Goal: Task Accomplishment & Management: Manage account settings

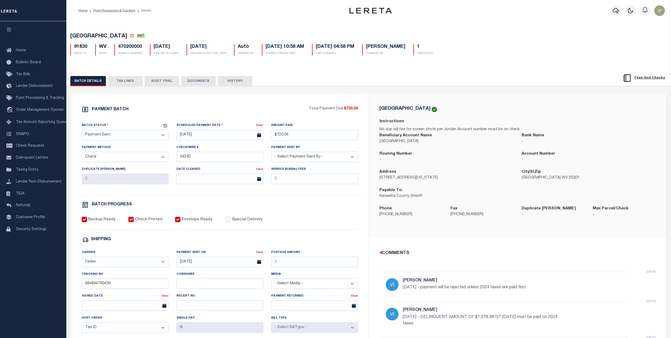
select select "SNT"
select select "CHK"
select select "Villatoro-Benitez, Andres"
select select "FDX"
click at [615, 11] on icon "button" at bounding box center [616, 10] width 6 height 6
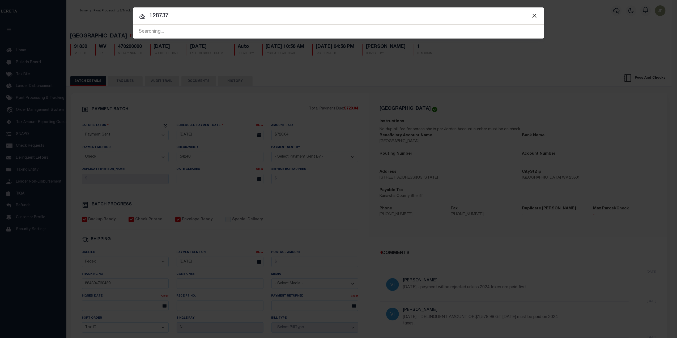
type input "128737"
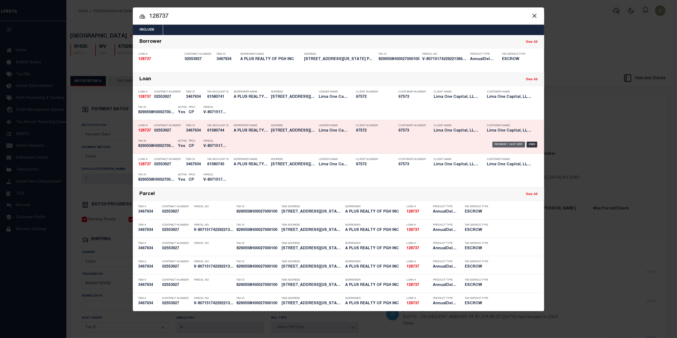
click at [513, 144] on div "Payment History" at bounding box center [508, 144] width 33 height 6
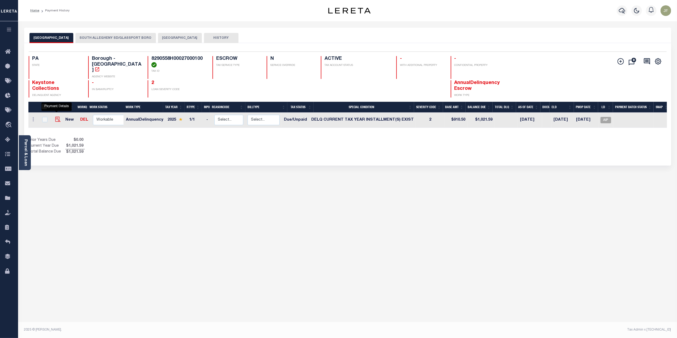
click at [55, 117] on img "" at bounding box center [57, 119] width 5 height 5
checkbox input "true"
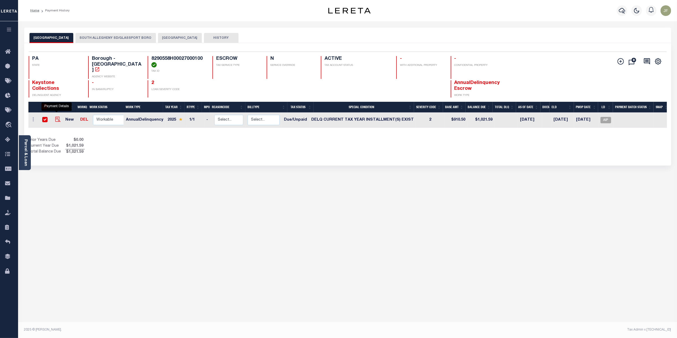
checkbox input "true"
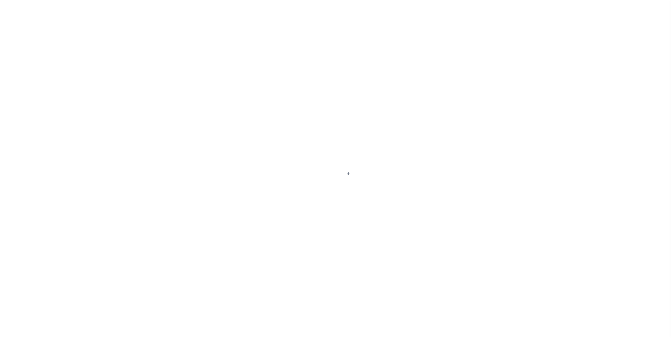
select select "DUE"
select select "17"
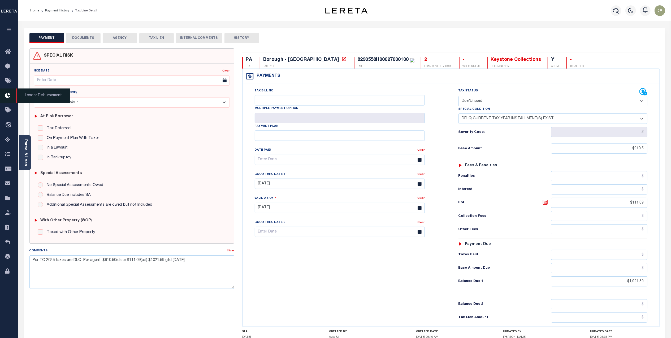
click at [7, 94] on icon at bounding box center [9, 95] width 8 height 7
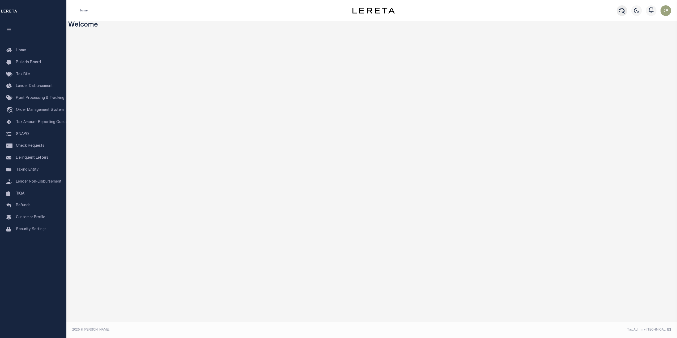
click at [622, 10] on icon "button" at bounding box center [621, 10] width 6 height 6
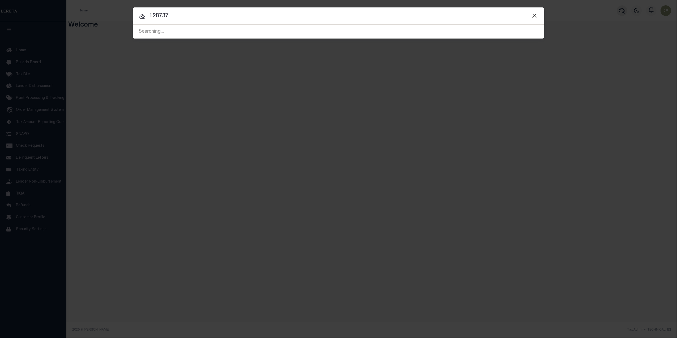
type input "128737"
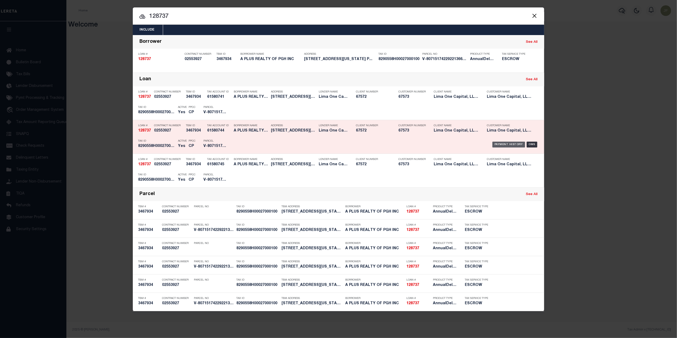
click at [499, 143] on div "Payment History" at bounding box center [508, 144] width 33 height 6
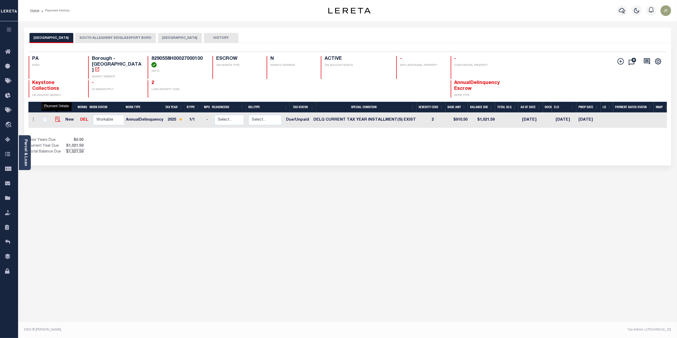
click at [56, 117] on img "" at bounding box center [57, 119] width 5 height 5
checkbox input "true"
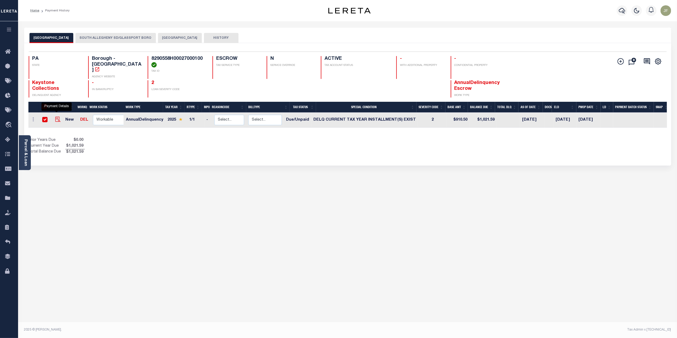
checkbox input "true"
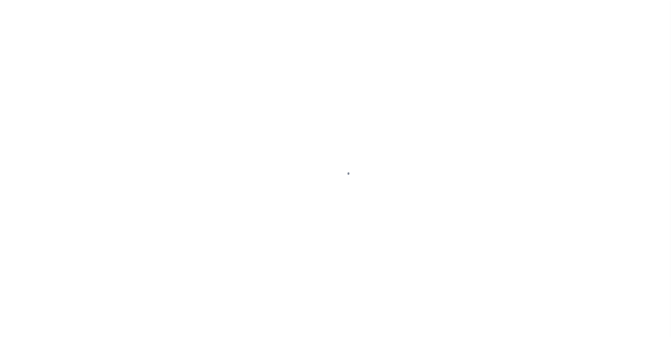
select select "DUE"
select select "17"
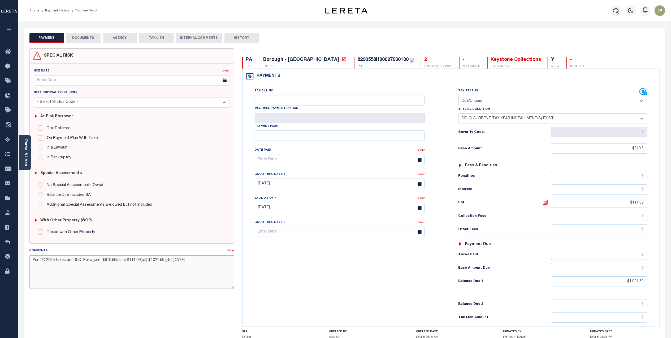
click at [192, 260] on textarea "Per TC 2025 taxes are DLQ. Per agent: $910.50(disc) $111.09(p/i) $1021.59 gtd 1…" at bounding box center [131, 271] width 205 height 33
click at [97, 277] on textarea "Per TC 2025 taxes are DLQ. Per agent: $910.50(disc) $111.09(p/i) $1021.59 gtd 1…" at bounding box center [131, 271] width 205 height 33
click at [30, 259] on textarea "Per TC 2025 taxes are DLQ. Per agent: $910.50(disc) $111.09(p/i) $1021.59 gtd 1…" at bounding box center [131, 271] width 205 height 33
type textarea "Lereta responsibility $111.09 - EDI # o Per TC 2025 taxes are DLQ. Per agent: $…"
type input "10/06/2025"
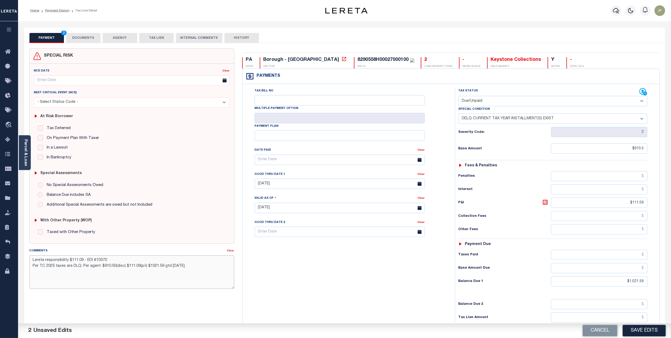
type textarea "Lereta responsibility $111.09 - EDI #10370 Per TC 2025 taxes are DLQ. Per agent…"
drag, startPoint x: 627, startPoint y: 203, endPoint x: 666, endPoint y: 204, distance: 38.8
click at [666, 204] on div "PAYMENT 2 DOCUMENTS AGENCY DELINQUENT PAYEE" at bounding box center [344, 209] width 649 height 362
drag, startPoint x: 616, startPoint y: 288, endPoint x: 655, endPoint y: 285, distance: 39.4
click at [655, 285] on div "Tax Status Status" at bounding box center [554, 205] width 207 height 234
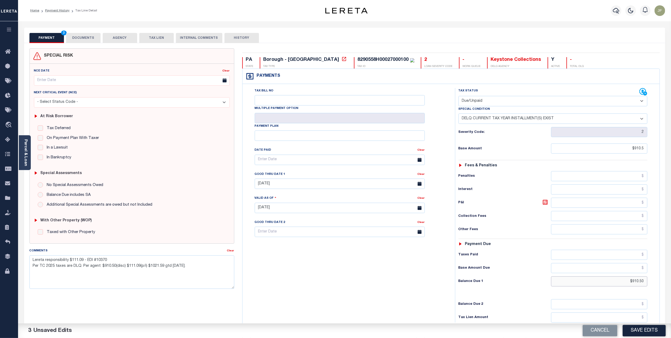
type input "$910.50"
click at [31, 260] on textarea "Lereta responsibility $111.09 - EDI #10370 Per TC 2025 taxes are DLQ. Per agent…" at bounding box center [131, 271] width 205 height 33
click at [33, 260] on textarea "Lereta responsibility $111.09 - EDI #10370 Per TC 2025 taxes are DLQ. Per agent…" at bounding box center [131, 271] width 205 height 33
type textarea "P&I Lereta responsibility $111.09 - EDI #10370 Per TC 2025 taxes are DLQ. Per a…"
click at [639, 328] on button "Save Edits" at bounding box center [644, 330] width 43 height 11
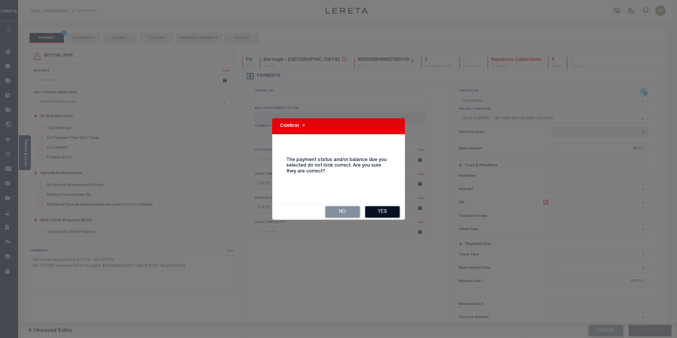
click at [384, 210] on button "Yes" at bounding box center [382, 211] width 35 height 11
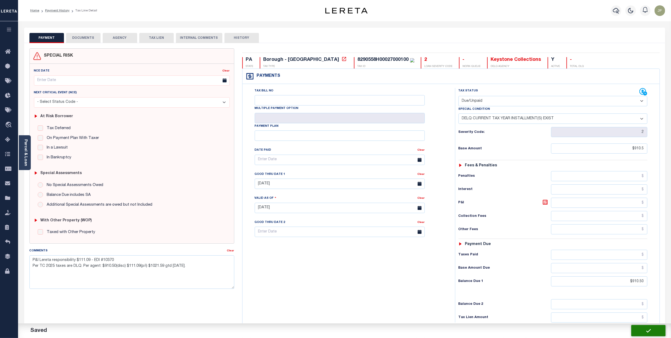
checkbox input "false"
type textarea "P&I Lereta responsibility $111.09 - EDI #10370 Per TC 2025 taxes are DLQ. Per a…"
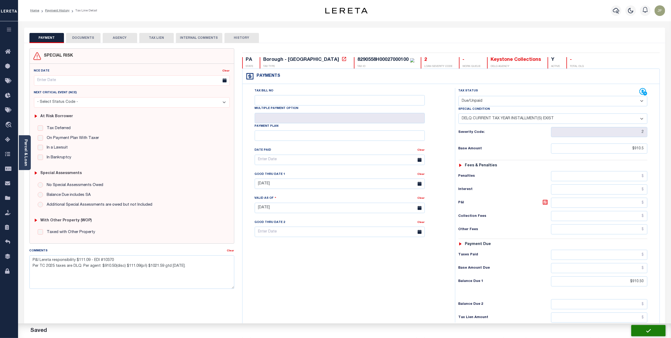
type input "$910.5"
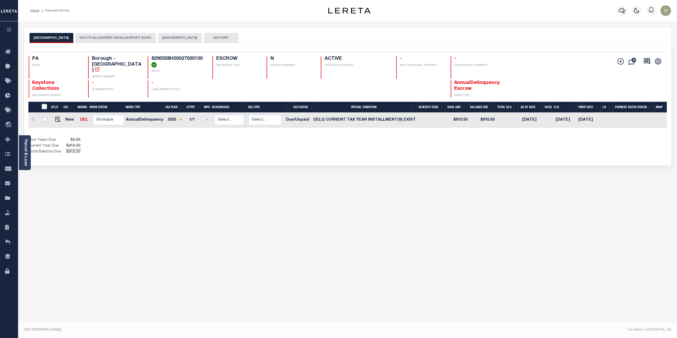
click at [44, 117] on input "checkbox" at bounding box center [44, 119] width 5 height 5
checkbox input "true"
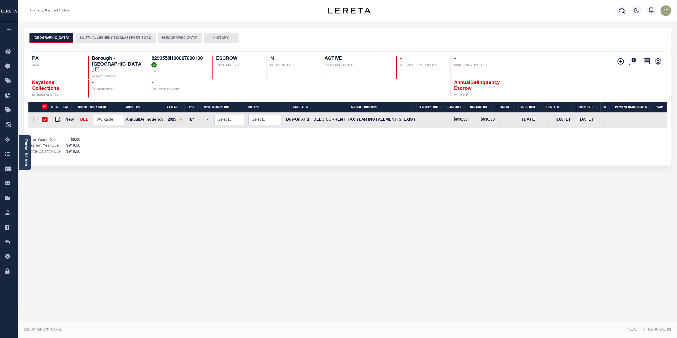
checkbox input "true"
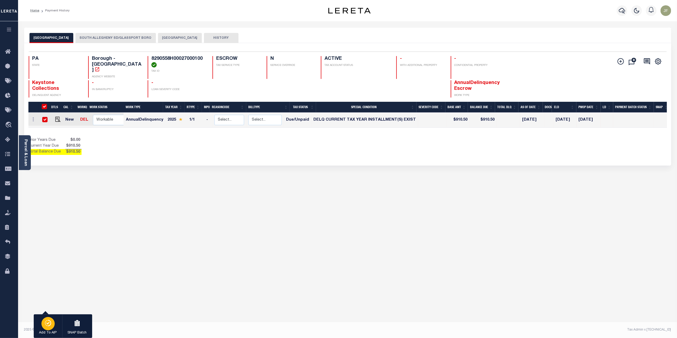
click at [50, 319] on div "button" at bounding box center [47, 323] width 13 height 13
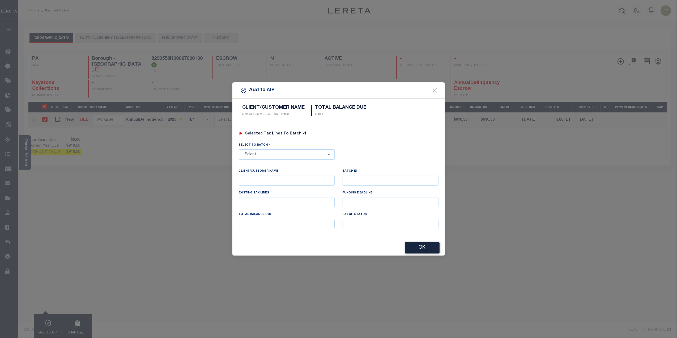
click at [312, 153] on select "- Select - 45186 45191 45195 45200 45202 45203 45206 45214 45215 45216 45218 45…" at bounding box center [287, 154] width 96 height 10
select select "46484"
click at [239, 149] on select "- Select - 45186 45191 45195 45200 45202 45203 45206 45214 45215 45216 45218 45…" at bounding box center [287, 154] width 96 height 10
click at [419, 249] on button "OK" at bounding box center [422, 247] width 35 height 11
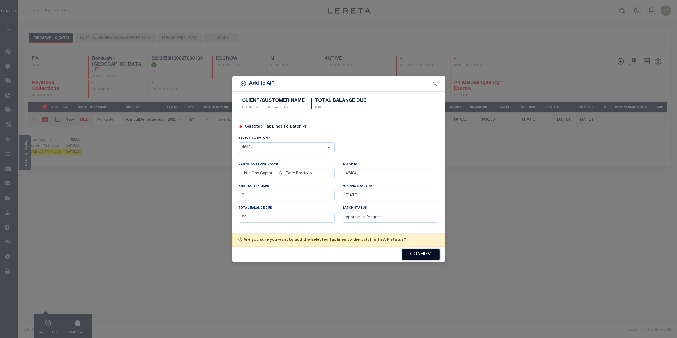
click at [419, 249] on div "Confirm" at bounding box center [338, 254] width 212 height 16
click at [420, 252] on button "Confirm" at bounding box center [420, 253] width 37 height 11
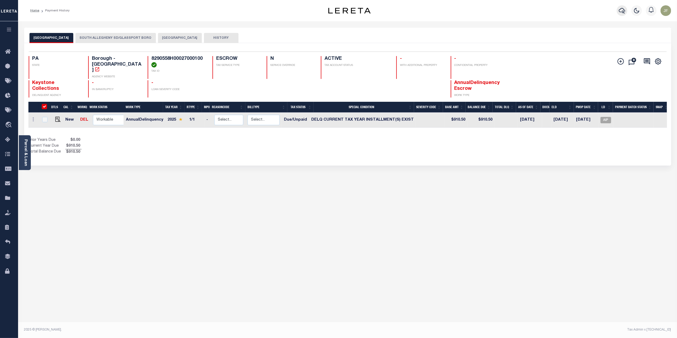
click at [618, 13] on button "button" at bounding box center [621, 10] width 11 height 11
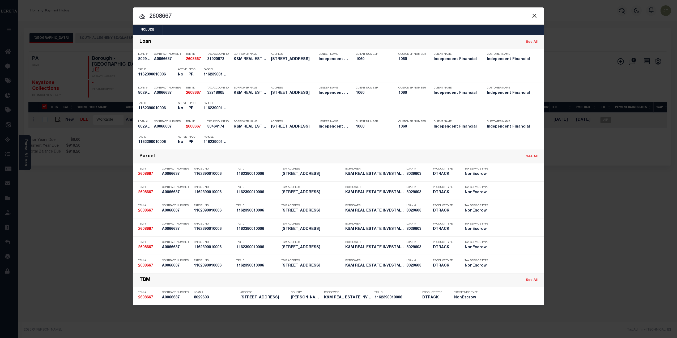
drag, startPoint x: 174, startPoint y: 19, endPoint x: 133, endPoint y: 19, distance: 40.6
click at [133, 19] on input "2608667" at bounding box center [338, 16] width 411 height 9
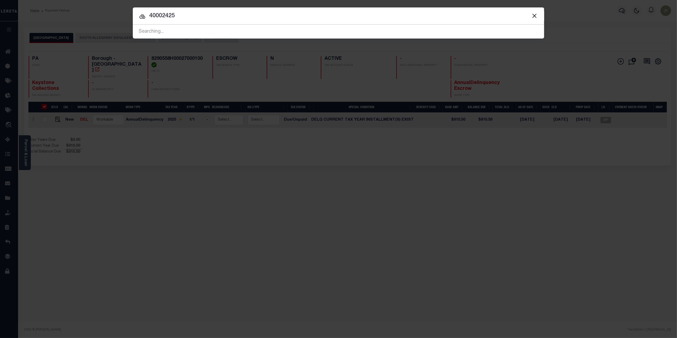
type input "40002425"
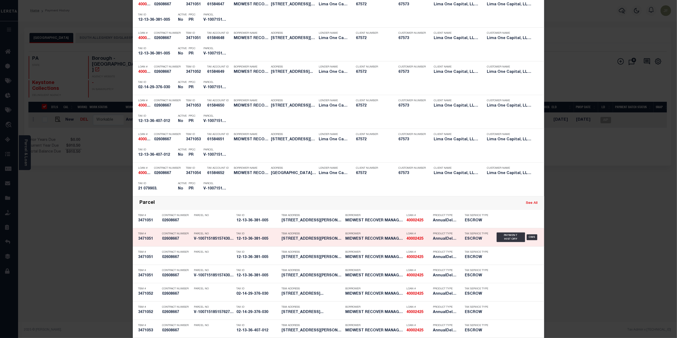
scroll to position [177, 0]
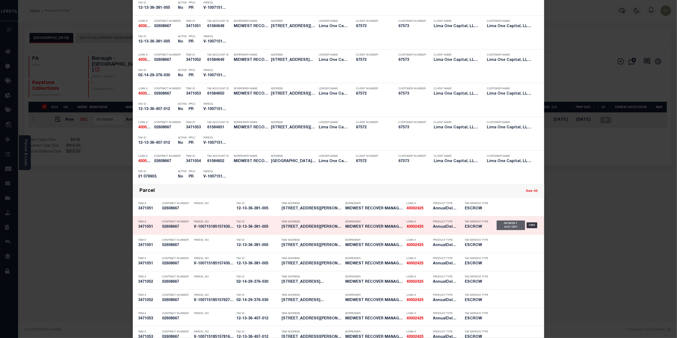
click at [512, 221] on div "Payment History" at bounding box center [510, 225] width 28 height 10
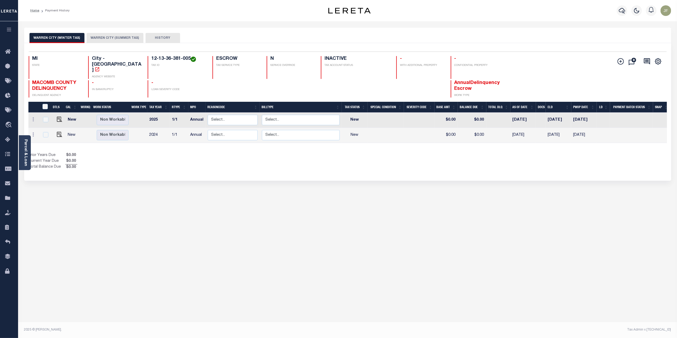
click at [121, 37] on button "WARREN CITY (SUMMER TAX)" at bounding box center [115, 38] width 57 height 10
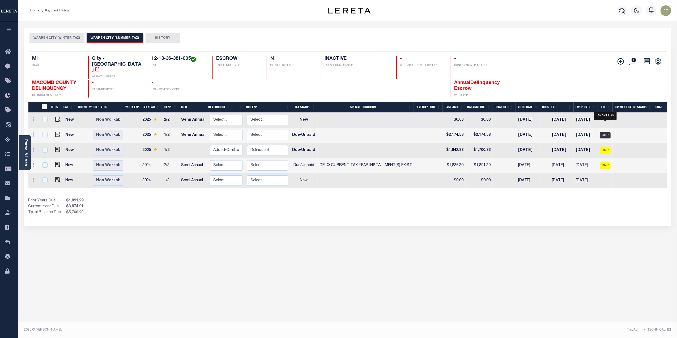
click at [608, 132] on span "DNP" at bounding box center [605, 135] width 11 height 6
checkbox input "true"
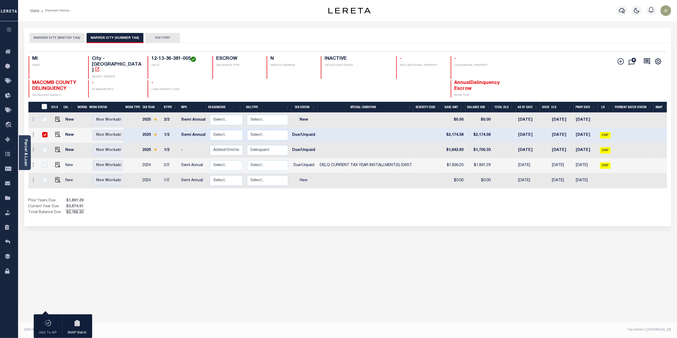
click at [159, 34] on button "HISTORY" at bounding box center [162, 38] width 35 height 10
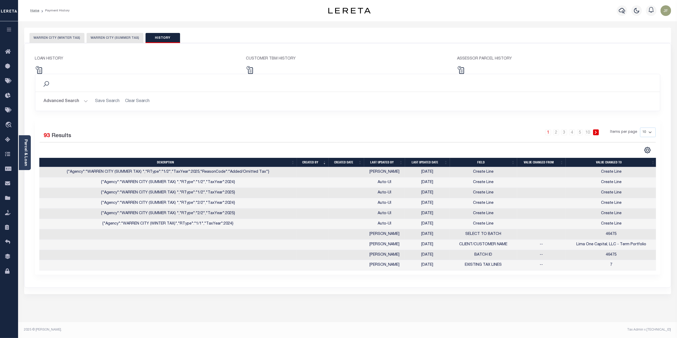
click at [113, 34] on button "WARREN CITY (SUMMER TAX)" at bounding box center [115, 38] width 57 height 10
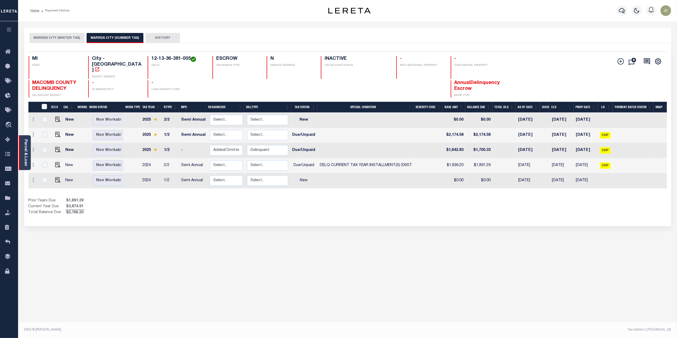
click at [21, 148] on div "Parcel & Loan" at bounding box center [25, 152] width 12 height 35
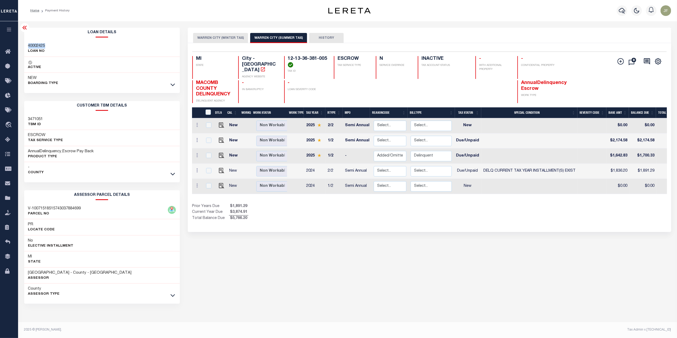
drag, startPoint x: 50, startPoint y: 45, endPoint x: 28, endPoint y: 44, distance: 22.1
click at [28, 44] on div "40002425 LOAN NO" at bounding box center [102, 49] width 156 height 16
copy h3 "40002425"
click at [619, 12] on icon "button" at bounding box center [621, 10] width 6 height 6
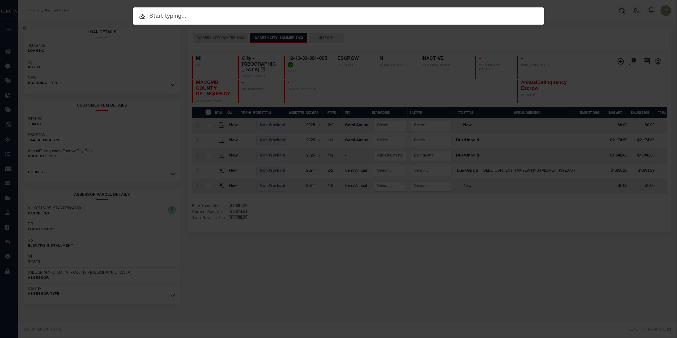
paste input "40002425"
type input "40002425"
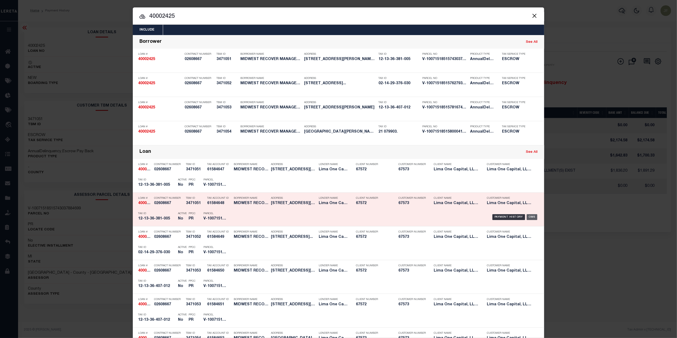
click at [529, 218] on div "OMS" at bounding box center [531, 217] width 11 height 6
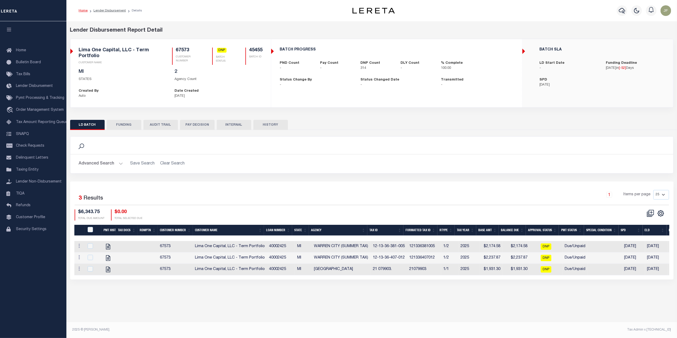
click at [192, 125] on button "PAY DECISION" at bounding box center [197, 125] width 35 height 10
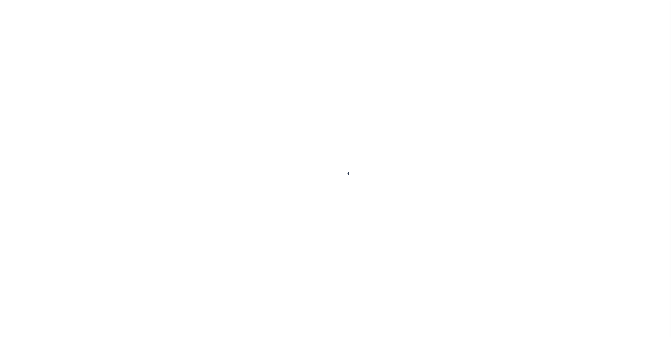
type input "40002425"
type input "MIDWEST RECOVER MANAGEMENT LLC"
select select "False"
select select
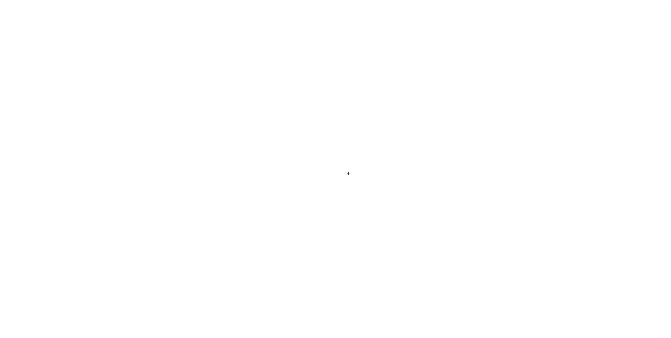
type input "[STREET_ADDRESS][PERSON_NAME]"
type input "JACKSONVILLE FL 32205"
select select
select select "10"
select select
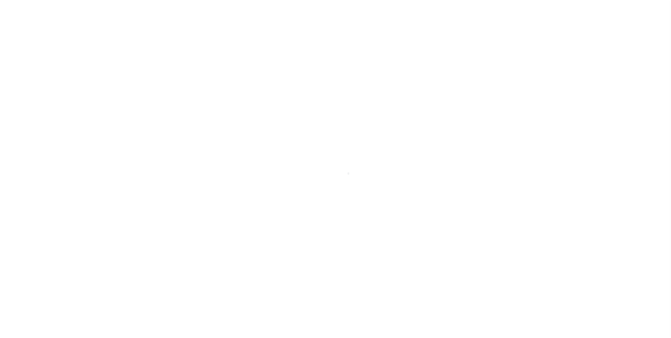
type input "21320 EASTWOOD BOULEVARD"
radio input "true"
select select "Escrow"
type input "WARREN MI 48089"
type input "40002425-3"
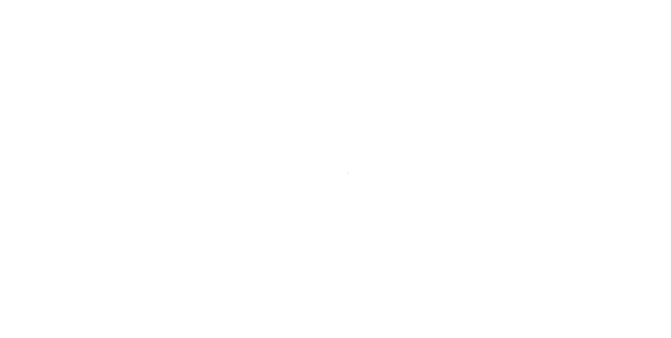
type input "MI"
type textarea "SEE FILE1"
select select "2"
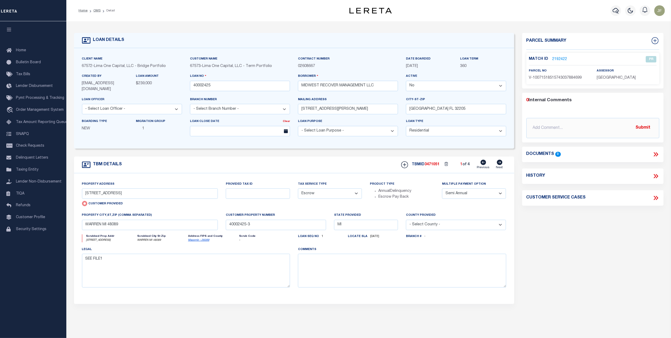
click at [501, 162] on icon at bounding box center [500, 162] width 6 height 5
type input "22767 TUSCANY AVENUE"
radio input "false"
type input "EASTPOINTE MI 48021"
type input "40002425-2"
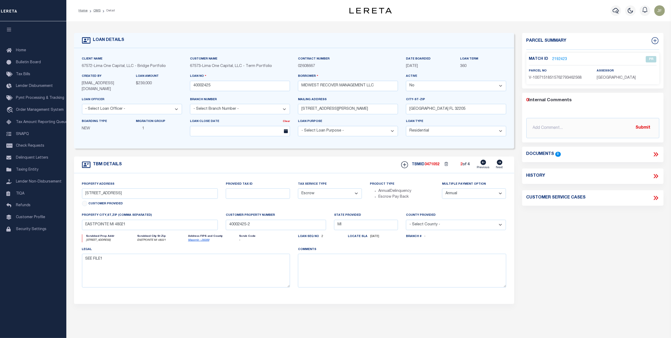
click at [501, 162] on icon at bounding box center [500, 162] width 6 height 5
type input "21062 EHLERT AVENUE"
type input "WARREN MI 48089"
type input "40002425-1"
click at [501, 162] on icon at bounding box center [500, 162] width 6 height 5
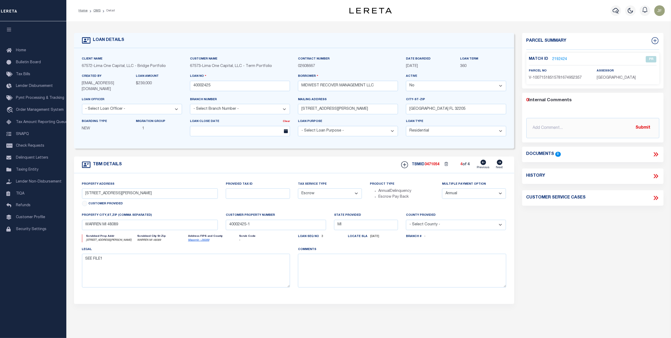
type input "21713 MCCORMICK STREET"
type input "GROSSE POINTE MI 48236"
type input "40002425-4"
click at [501, 162] on icon at bounding box center [500, 162] width 6 height 5
click at [483, 164] on icon at bounding box center [484, 162] width 6 height 5
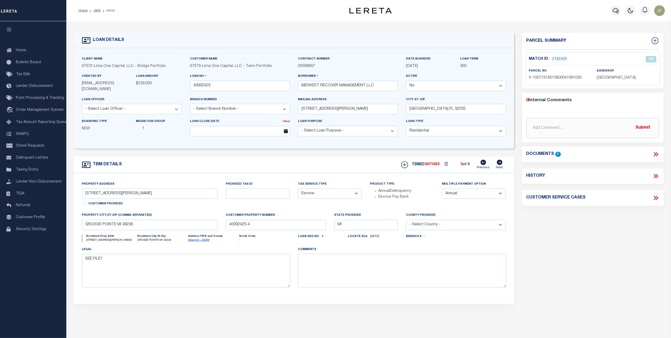
type input "21062 EHLERT AVENUE"
type input "WARREN MI 48089"
type input "40002425-1"
click at [653, 175] on icon at bounding box center [656, 176] width 7 height 7
select select "100"
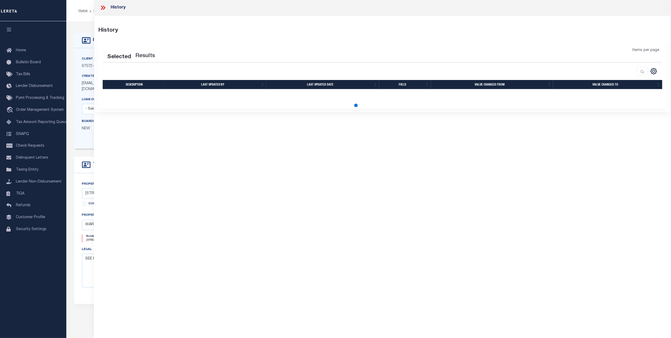
select select "100"
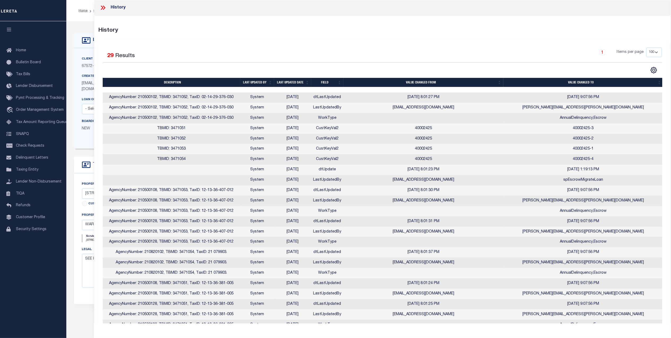
click at [289, 83] on th "Last updated date" at bounding box center [292, 82] width 37 height 9
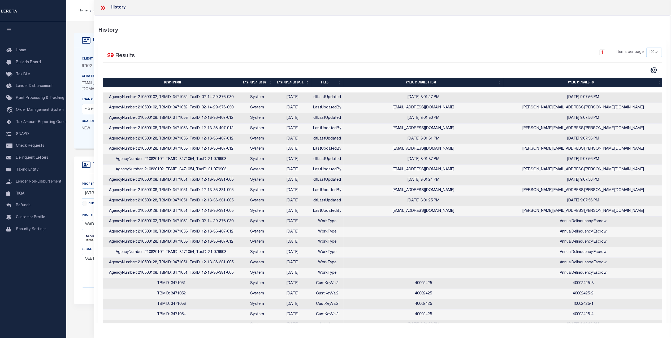
click at [105, 10] on icon at bounding box center [103, 7] width 7 height 7
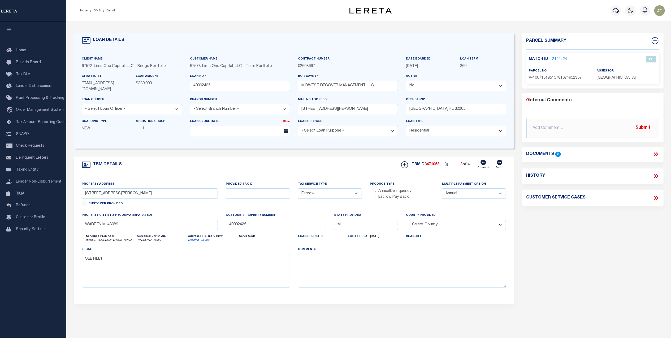
click at [555, 57] on link "2192424" at bounding box center [560, 60] width 15 height 6
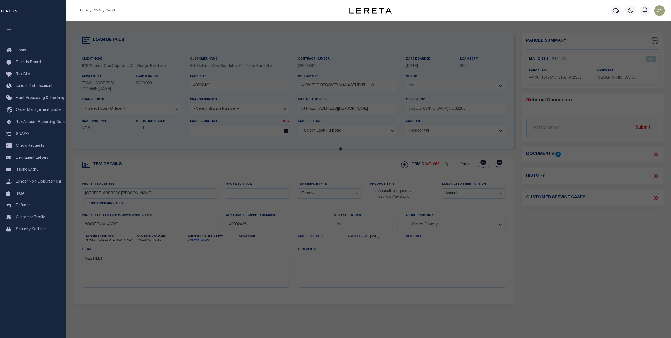
checkbox input "false"
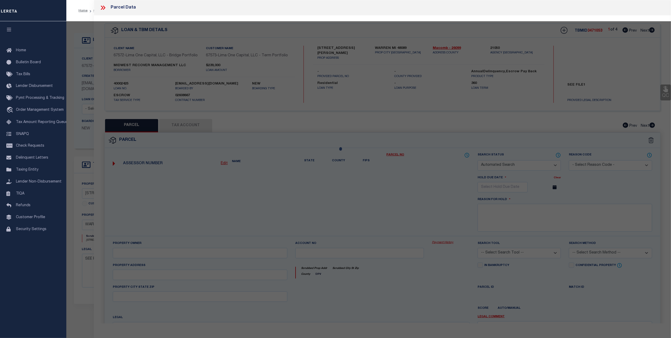
select select "PR"
select select "TPW"
select select
type input "21062 EHLERT AVENUE"
checkbox input "false"
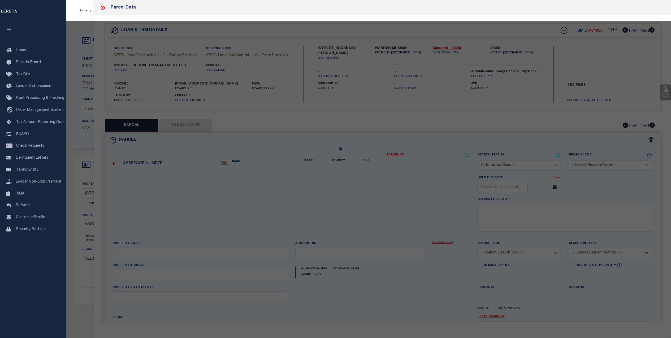
type input "WARREN MI 48089"
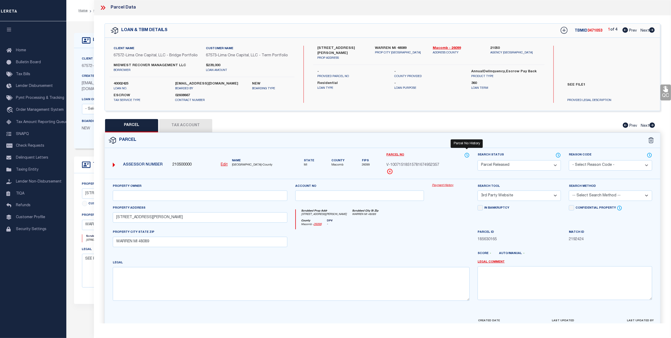
click at [464, 153] on icon at bounding box center [466, 155] width 5 height 6
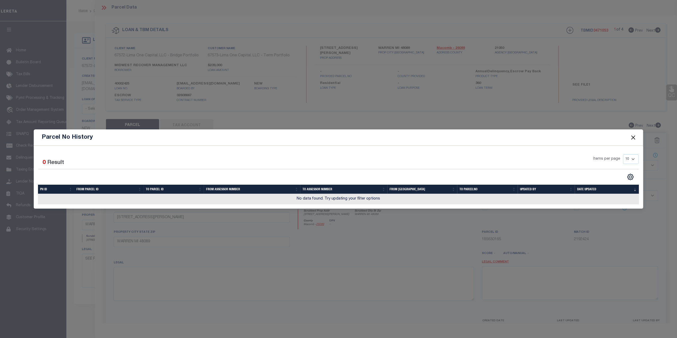
click at [633, 135] on button "Close" at bounding box center [632, 137] width 7 height 7
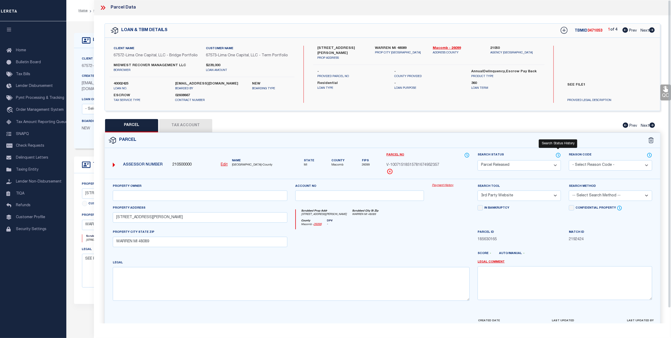
click at [558, 154] on icon at bounding box center [558, 155] width 1 height 2
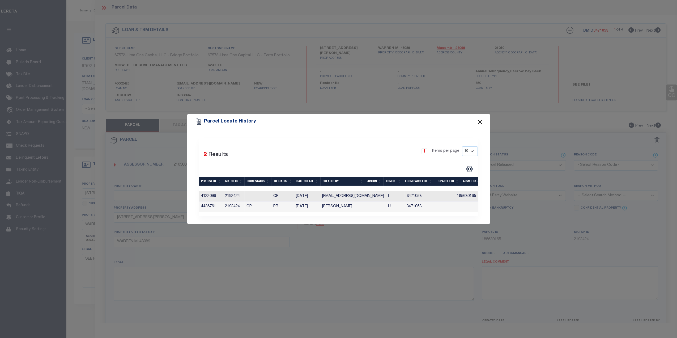
click at [480, 118] on button "Close" at bounding box center [479, 121] width 7 height 7
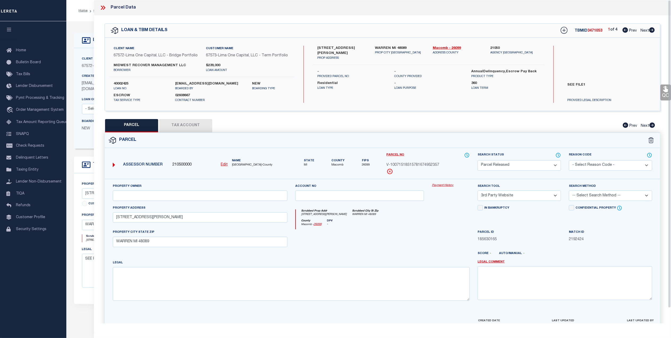
click at [103, 8] on icon at bounding box center [102, 8] width 2 height 4
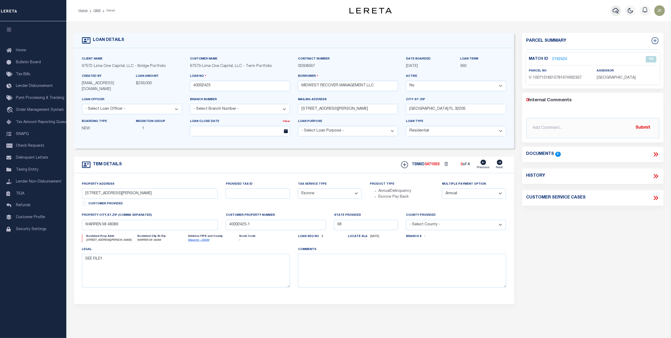
click at [616, 12] on icon "button" at bounding box center [616, 11] width 6 height 6
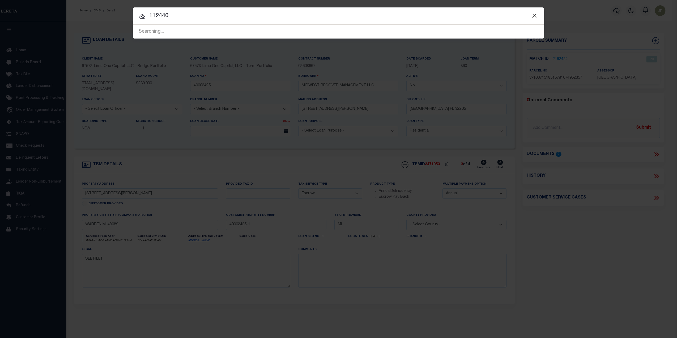
type input "112440"
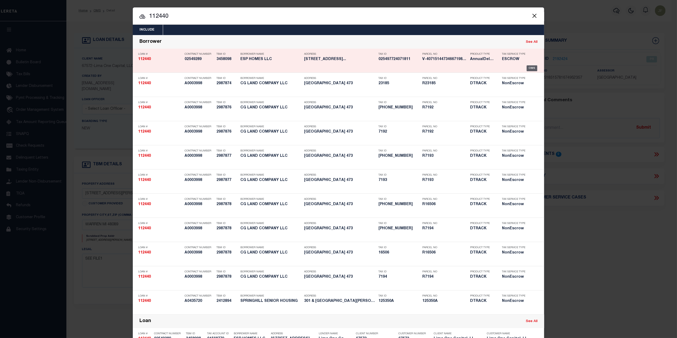
click at [526, 66] on div "OMS" at bounding box center [531, 68] width 11 height 6
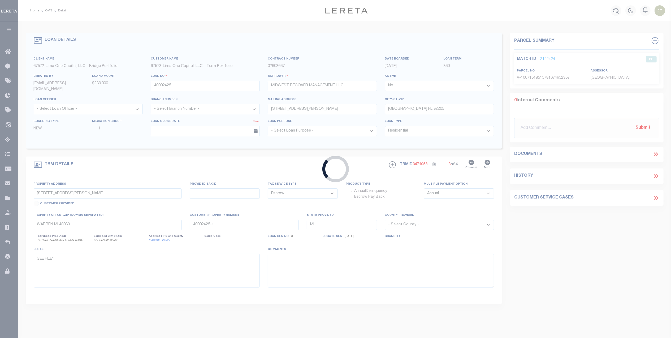
type input "112440"
type input "ESP HOMES LLC"
select select "True"
select select
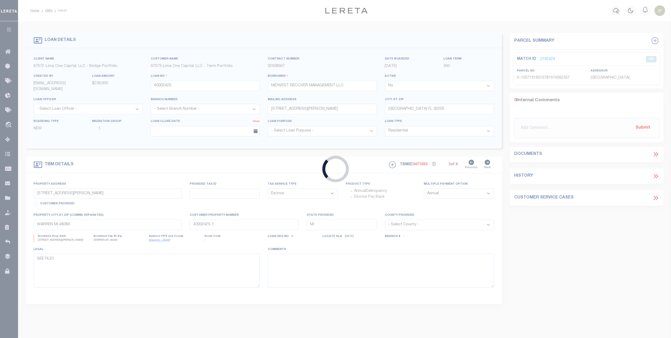
select select
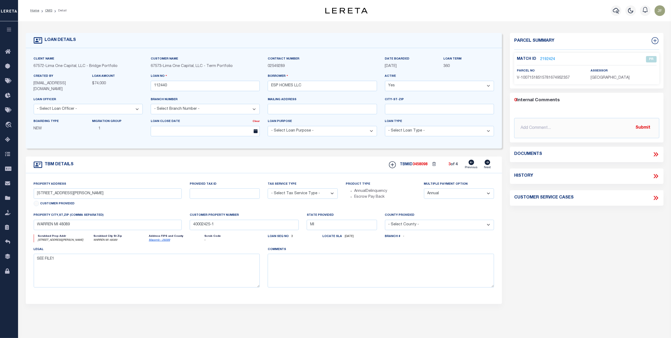
type input "1129 W LIBERTY STREET"
radio input "true"
select select "Escrow"
select select
type input "ALLENTOWN PA 18102"
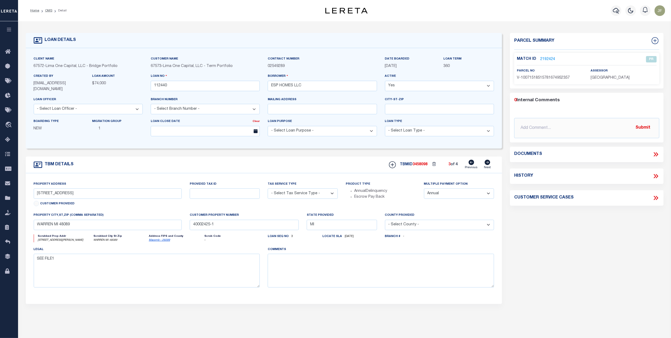
type input "112440-1"
type input "PA"
type textarea "COLLECTOR: ENTITY: PARCEL: 549772407181001"
click at [547, 58] on link "2179311" at bounding box center [547, 60] width 15 height 6
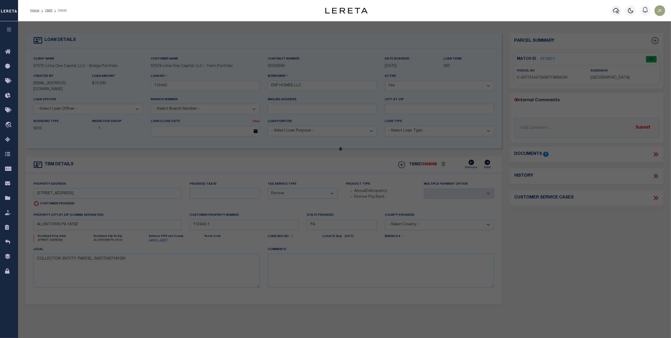
select select "AS"
select select
checkbox input "false"
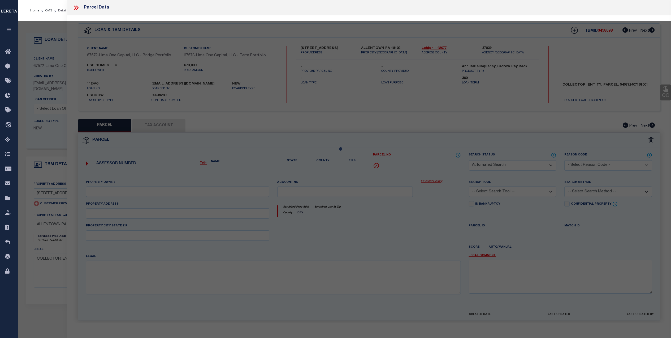
select select "CP"
type input "1129 W LIBERTY STREET"
checkbox input "false"
type input "ALLENTOWN PA 18102"
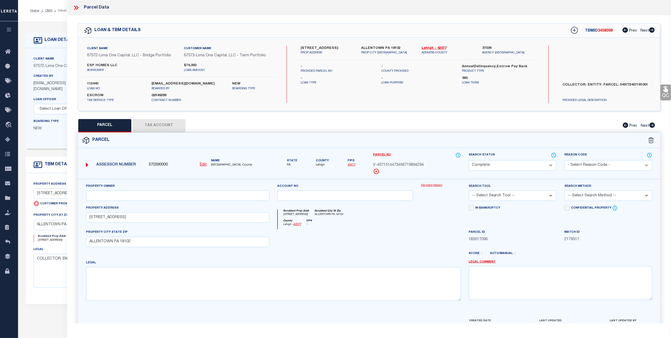
click at [431, 180] on div "Property Owner Account no Payment History Search Tool -- Select Search Tool -- …" at bounding box center [369, 248] width 582 height 139
drag, startPoint x: 431, startPoint y: 180, endPoint x: 432, endPoint y: 186, distance: 6.5
click at [432, 186] on link "Payment History" at bounding box center [441, 185] width 40 height 5
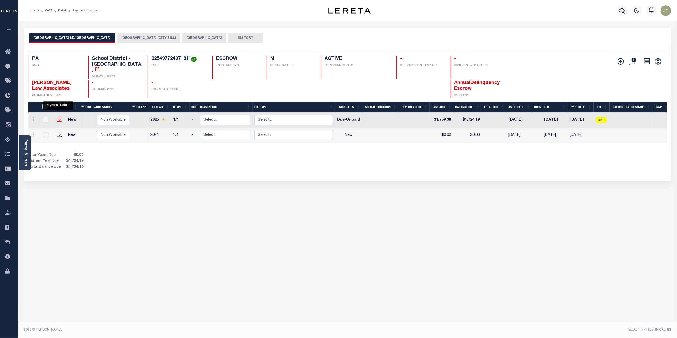
click at [58, 117] on img "" at bounding box center [59, 119] width 5 height 5
checkbox input "true"
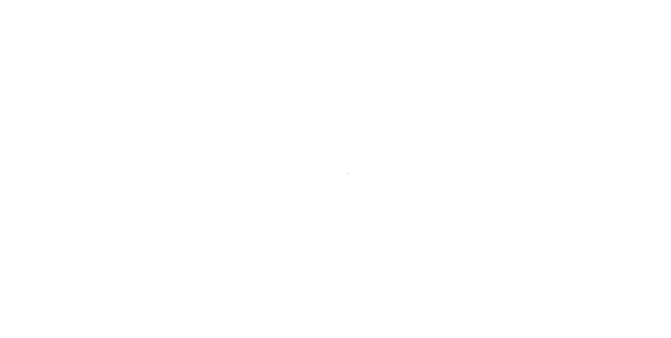
select select "DUE"
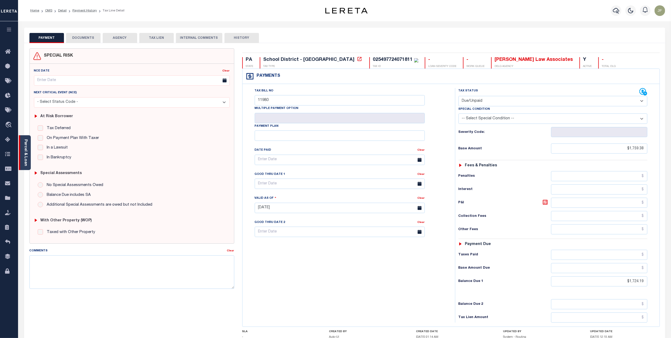
click at [22, 147] on div "Parcel & Loan" at bounding box center [25, 152] width 12 height 35
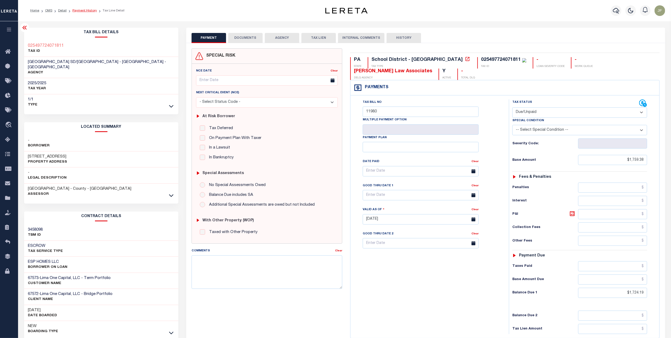
click at [84, 11] on link "Payment History" at bounding box center [84, 10] width 24 height 3
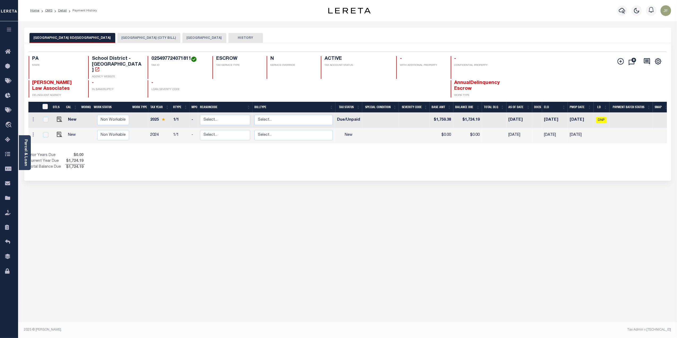
click at [136, 37] on button "[GEOGRAPHIC_DATA] (CITY BILL)" at bounding box center [148, 38] width 63 height 10
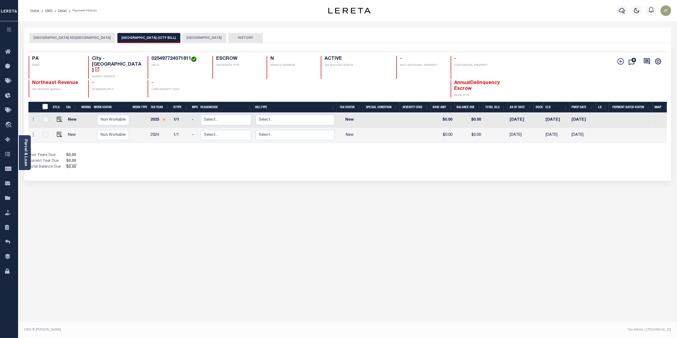
click at [64, 35] on button "[GEOGRAPHIC_DATA] SD/[GEOGRAPHIC_DATA]" at bounding box center [72, 38] width 86 height 10
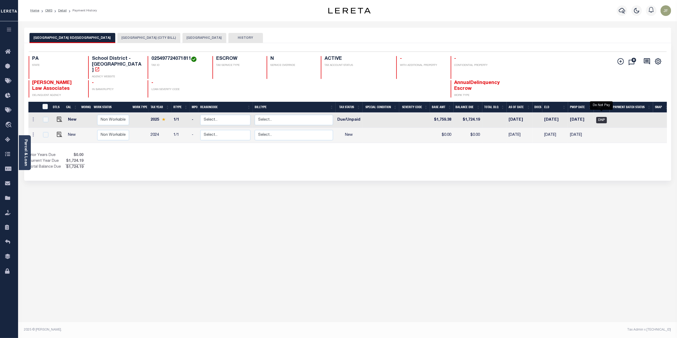
click at [605, 117] on span "DNP" at bounding box center [601, 120] width 11 height 6
checkbox input "true"
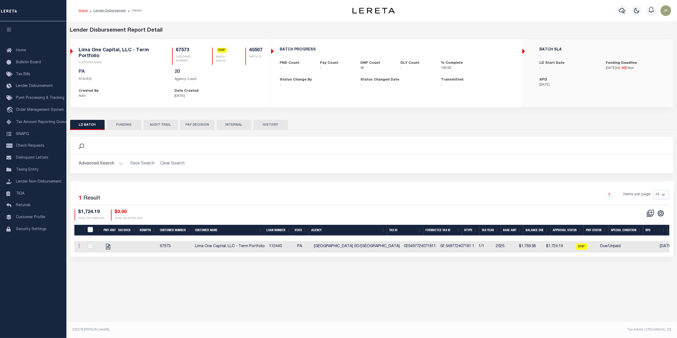
click at [264, 124] on button "HISTORY" at bounding box center [270, 125] width 35 height 10
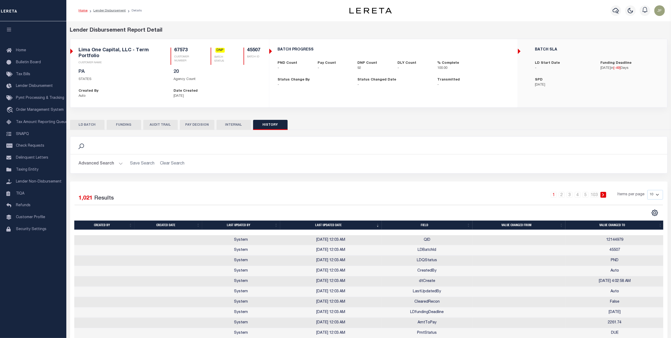
click at [197, 123] on button "PAY DECISION" at bounding box center [197, 125] width 35 height 10
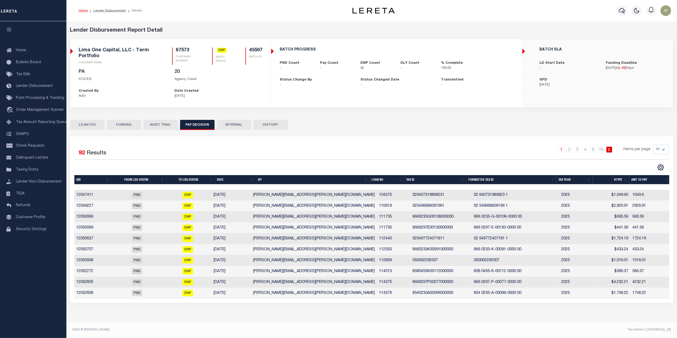
click at [126, 123] on button "FUNDING" at bounding box center [124, 125] width 35 height 10
type input "$0"
type input "08/18/2025"
select select "100"
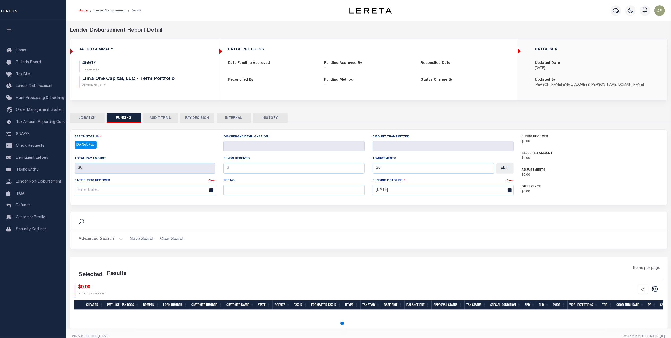
select select "100"
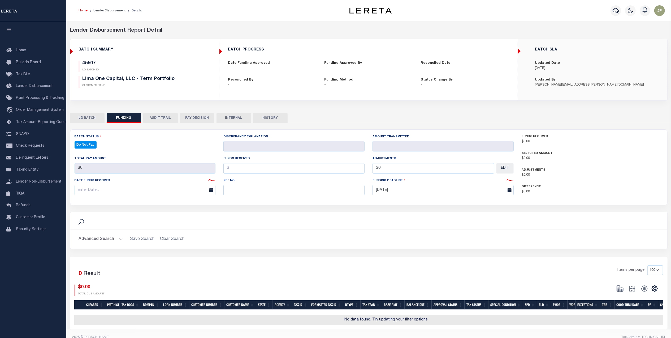
click at [87, 117] on button "LD BATCH" at bounding box center [87, 118] width 35 height 10
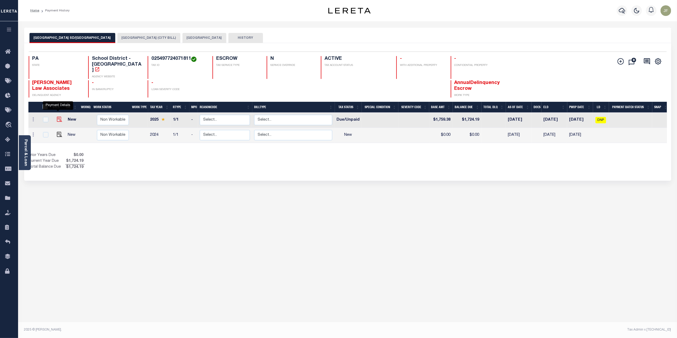
click at [57, 117] on img "" at bounding box center [59, 119] width 5 height 5
checkbox input "true"
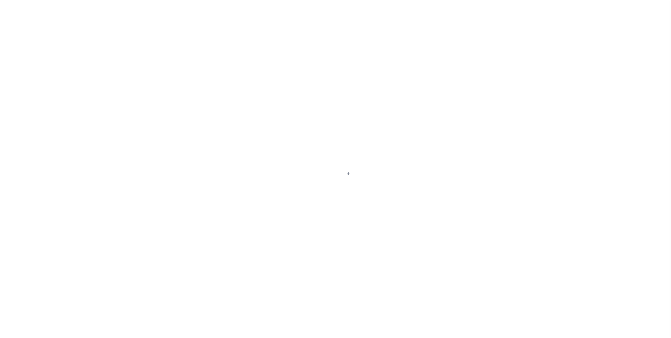
select select "DUE"
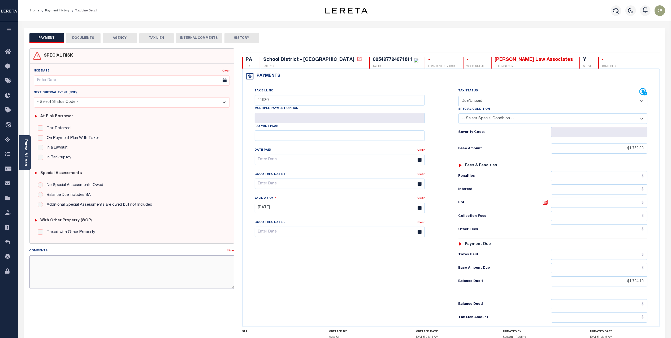
click at [141, 261] on textarea "Comments" at bounding box center [131, 271] width 205 height 33
click at [169, 263] on textarea "Comments" at bounding box center [131, 271] width 205 height 33
paste textarea "Lereta responsible for P&I $ good thru Originally batched DTS, DP, duplicate un…"
type textarea "Lereta responsible for P&I $ good thru Originally batched DTS, DP, duplicate un…"
type input "[DATE]"
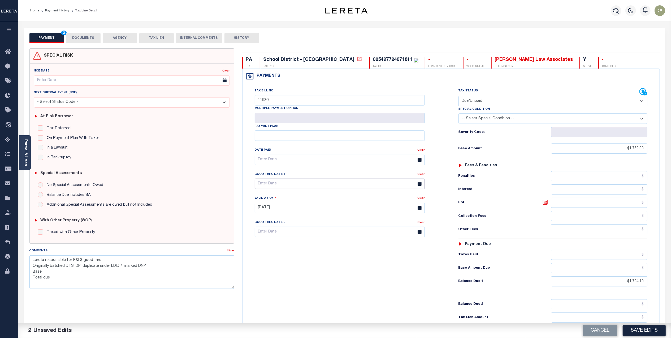
click at [356, 186] on input "text" at bounding box center [340, 183] width 170 height 10
click at [321, 257] on span "31" at bounding box center [319, 257] width 10 height 10
type input "[DATE]"
click at [80, 262] on textarea "Lereta responsible for P&I $ good thru Originally batched DTS, DP, duplicate un…" at bounding box center [131, 271] width 205 height 33
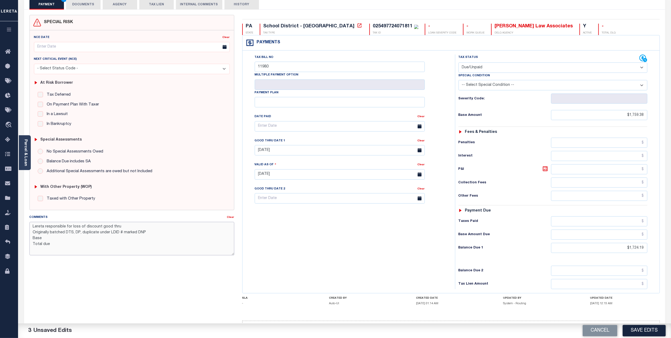
scroll to position [56, 0]
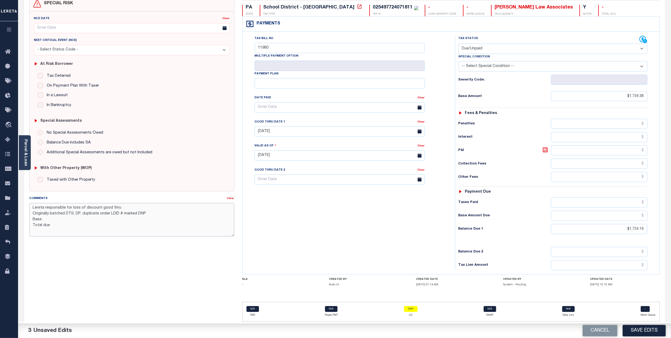
click at [130, 205] on textarea "Lereta responsible for loss of discount good thru Originally batched DTS, DP, d…" at bounding box center [131, 219] width 205 height 33
click at [65, 216] on textarea "Lereta responsible for loss of discount good thru 10/31/25 Originally batched D…" at bounding box center [131, 219] width 205 height 33
click at [58, 222] on textarea "Lereta responsible for loss of discount good thru 10/31/25 Originally batched D…" at bounding box center [131, 219] width 205 height 33
type textarea "Lereta responsible for loss of discount good thru 10/31/25 Originally batched D…"
click at [636, 330] on button "Save Edits" at bounding box center [644, 330] width 43 height 11
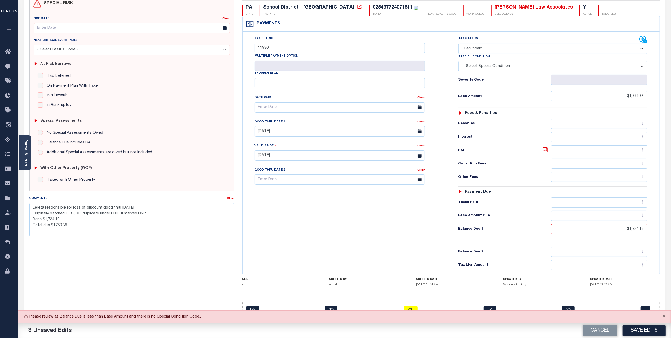
click at [181, 268] on div "SPECIAL RISK NCE Date Clear - Select Status Code -" at bounding box center [131, 160] width 213 height 329
click at [665, 313] on button "Close" at bounding box center [664, 316] width 13 height 12
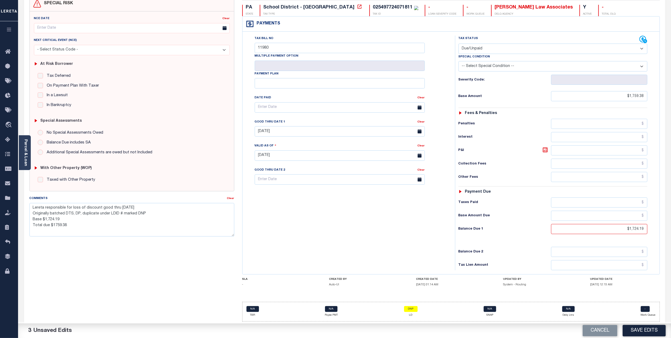
click at [564, 66] on select "-- Select Special Condition -- 3RD PARTY TAX LIEN AGENCY TAX LIEN (A.K.A Inside…" at bounding box center [553, 66] width 189 height 10
click at [397, 201] on div "Tax Bill No 11980 Multiple Payment Option Payment Plan" at bounding box center [347, 153] width 207 height 234
click at [557, 62] on select "-- Select Special Condition -- 3RD PARTY TAX LIEN AGENCY TAX LIEN (A.K.A Inside…" at bounding box center [553, 66] width 189 height 10
click at [323, 229] on div "Tax Bill No 11980 Multiple Payment Option Payment Plan" at bounding box center [347, 153] width 207 height 234
click at [65, 215] on textarea "Lereta responsible for loss of discount good thru 10/31/25 Originally batched D…" at bounding box center [131, 219] width 205 height 33
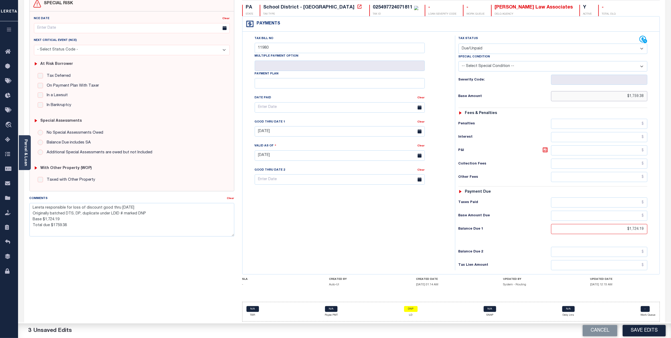
drag, startPoint x: 616, startPoint y: 94, endPoint x: 668, endPoint y: 93, distance: 51.8
click at [669, 92] on div "Parcel & Loan Tax Bill Details 025497724071811 TAX ID AGENCY 2025/2025 TAX YEAR…" at bounding box center [344, 153] width 653 height 369
type input "$1,724.19"
click at [629, 201] on input "text" at bounding box center [599, 202] width 96 height 10
click at [635, 214] on input "text" at bounding box center [599, 215] width 96 height 10
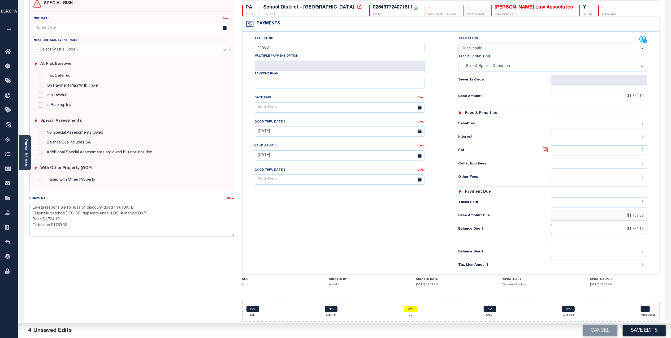
type input "$1,759.38"
click at [416, 229] on div "Tax Bill No 11980 Multiple Payment Option Payment Plan" at bounding box center [347, 153] width 207 height 234
click at [394, 227] on div "Tax Bill No 11980 Multiple Payment Option Payment Plan" at bounding box center [347, 153] width 207 height 234
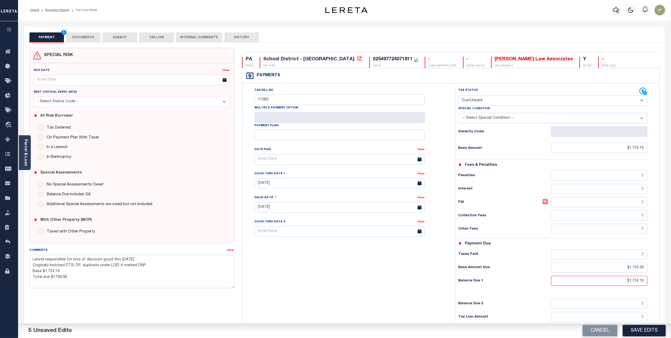
scroll to position [0, 0]
click at [638, 328] on button "Save Edits" at bounding box center [644, 330] width 43 height 11
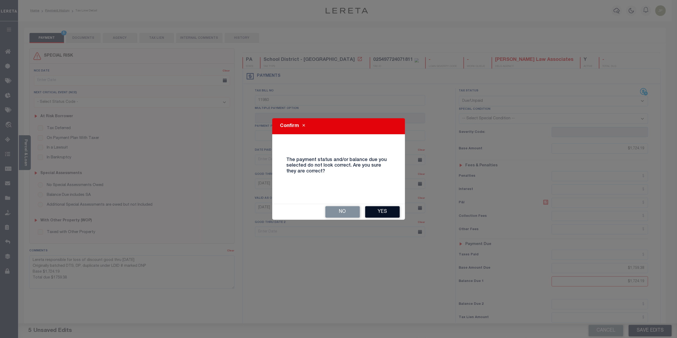
click at [378, 213] on button "Yes" at bounding box center [382, 211] width 35 height 11
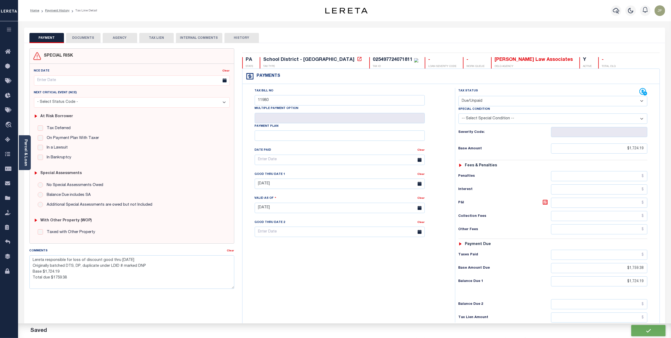
checkbox input "false"
type textarea "Lereta responsible for loss of discount good thru 10/31/25 Originally batched D…"
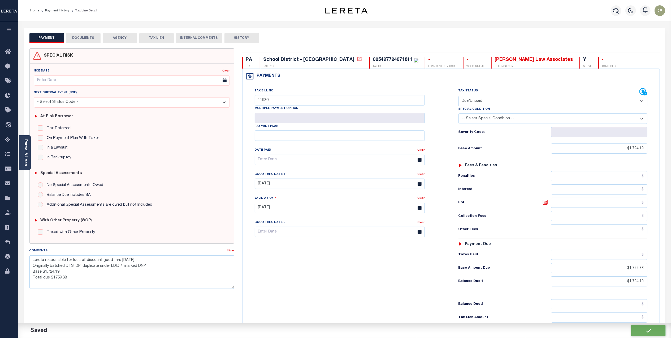
type input "$1,724.19"
type input "$1,759.38"
type input "$1,724.19"
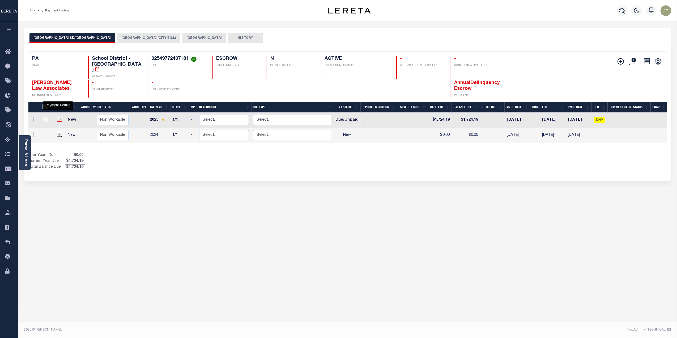
click at [59, 117] on img "" at bounding box center [59, 119] width 5 height 5
checkbox input "true"
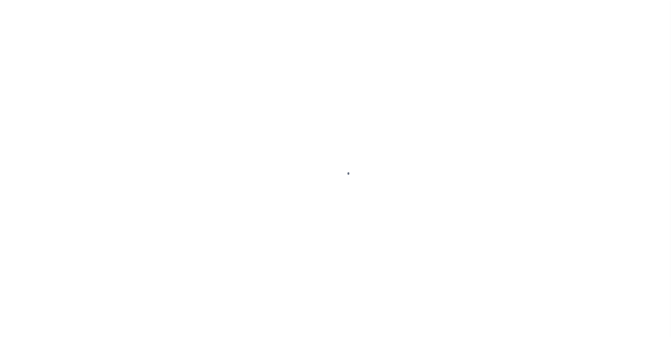
checkbox input "false"
type textarea "Lereta responsible for loss of discount good thru 10/31/25 Originally batched D…"
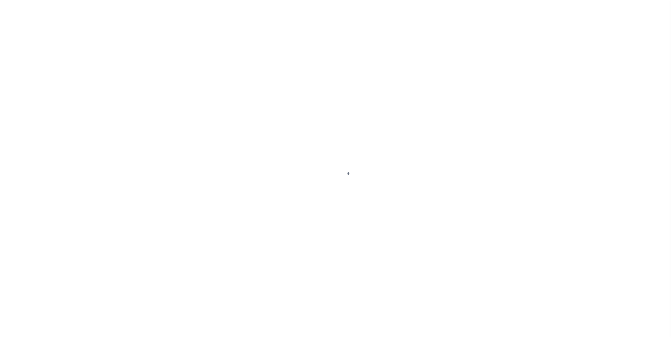
type input "11980"
type input "[DATE]"
type input "10/06/2025"
select select "DUE"
type input "$1,724.19"
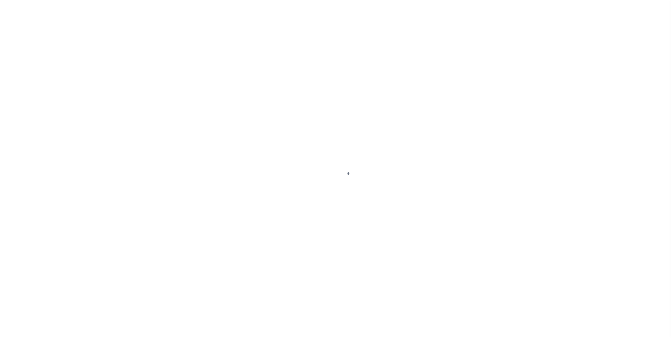
type input "$1,759.38"
type input "$1,724.19"
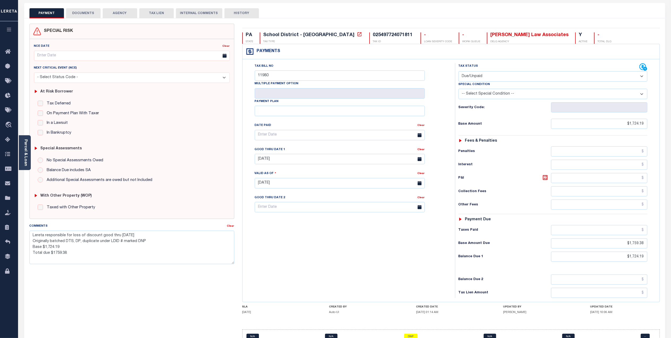
scroll to position [56, 0]
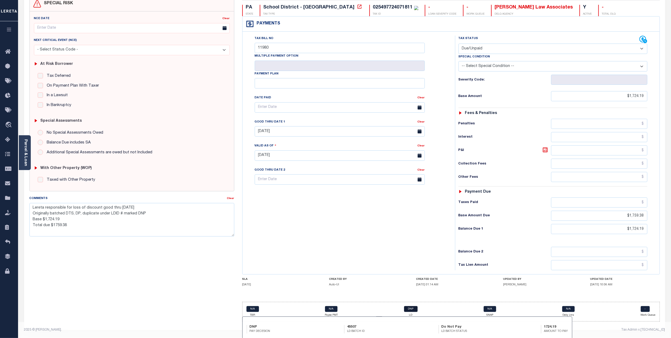
click at [410, 310] on link "DNP" at bounding box center [411, 309] width 14 height 6
click at [414, 309] on link "DNP" at bounding box center [411, 309] width 14 height 6
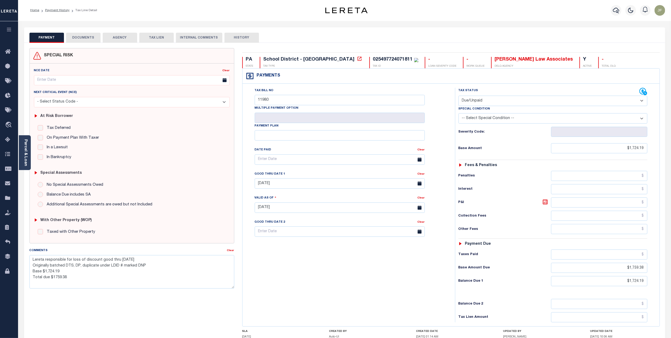
scroll to position [0, 0]
click at [89, 37] on button "DOCUMENTS" at bounding box center [83, 38] width 35 height 10
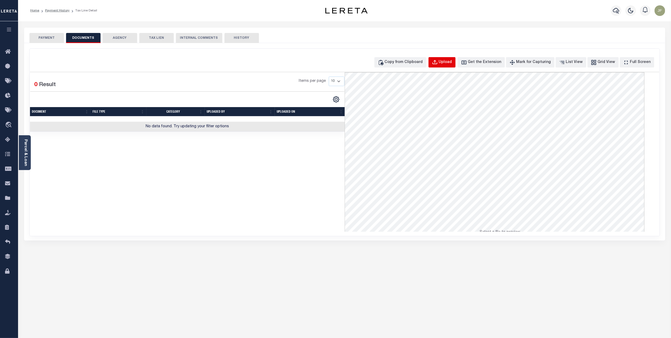
click at [451, 63] on div "Upload" at bounding box center [445, 62] width 13 height 6
select select "POP"
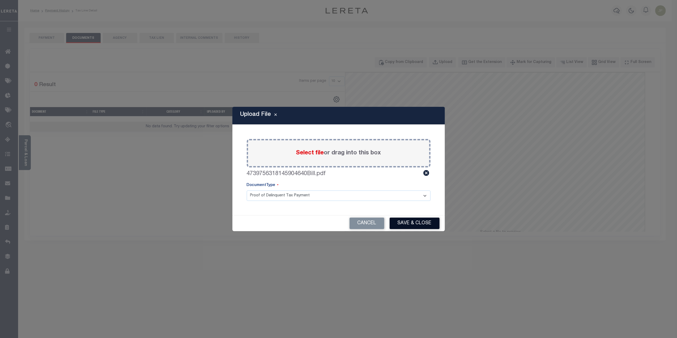
click at [405, 225] on button "Save & Close" at bounding box center [414, 222] width 50 height 11
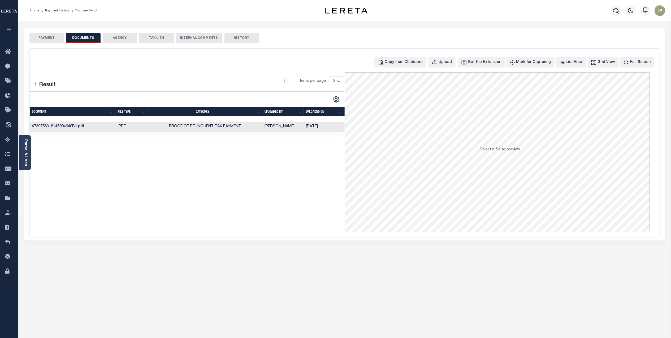
click at [50, 30] on div "PAYMENT DOCUMENTS AGENCY DELINQUENT PAYEE TAX LIEN" at bounding box center [344, 35] width 641 height 15
click at [49, 34] on button "PAYMENT" at bounding box center [46, 38] width 35 height 10
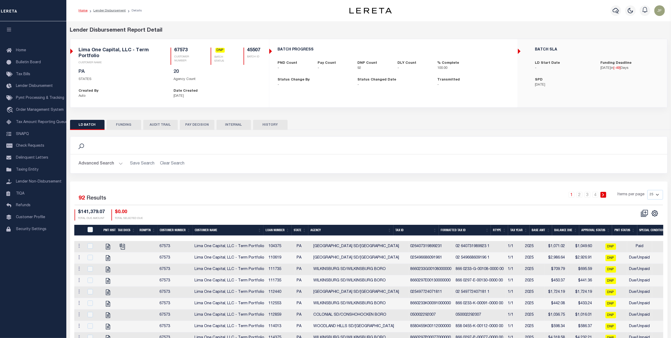
click at [271, 125] on button "HISTORY" at bounding box center [270, 125] width 35 height 10
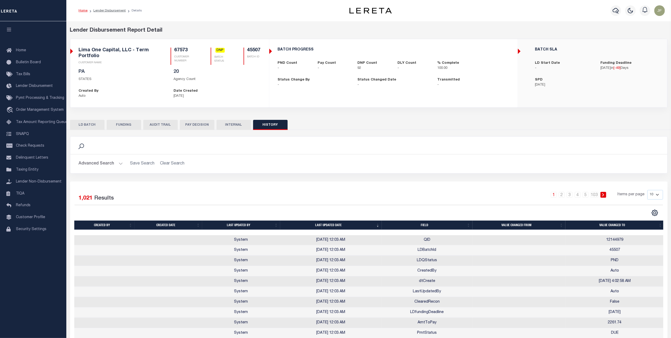
click at [167, 122] on button "AUDIT TRAIL" at bounding box center [160, 125] width 35 height 10
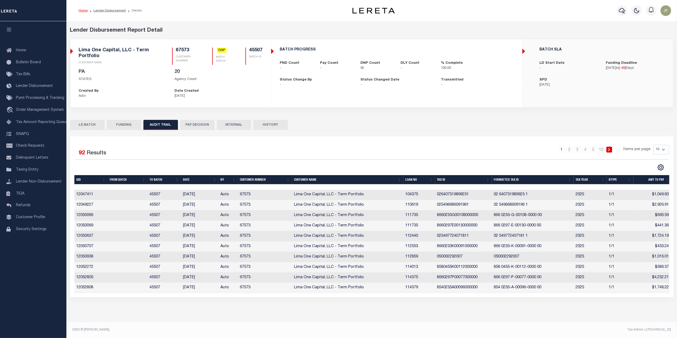
click at [90, 125] on button "LD BATCH" at bounding box center [87, 125] width 35 height 10
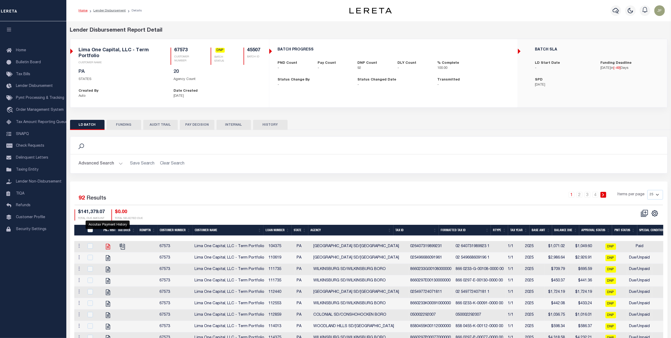
click at [107, 246] on icon "" at bounding box center [108, 246] width 7 height 7
checkbox input "true"
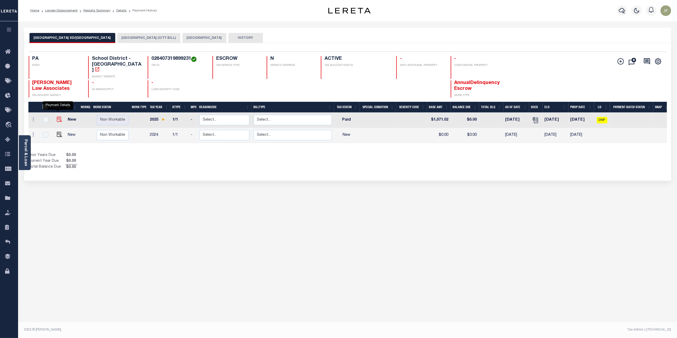
click at [58, 117] on img "" at bounding box center [59, 119] width 5 height 5
checkbox input "true"
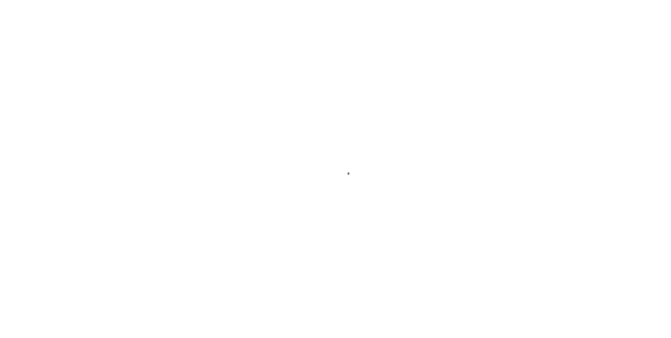
select select "PYD"
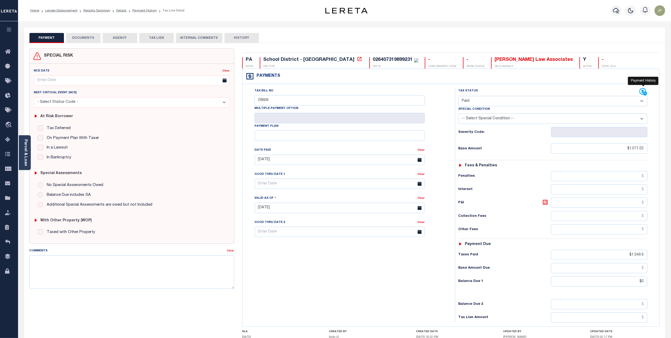
click at [646, 92] on icon at bounding box center [645, 93] width 4 height 4
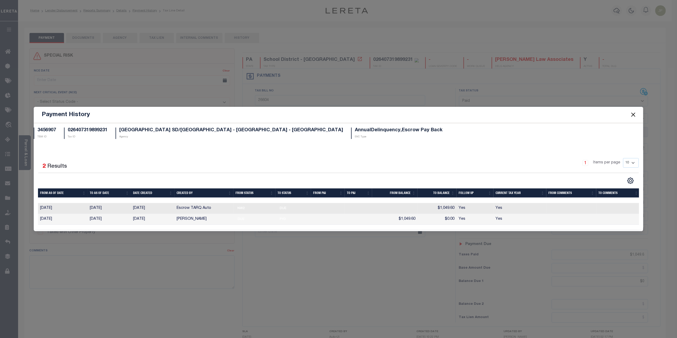
click at [632, 114] on button "Close" at bounding box center [632, 114] width 7 height 7
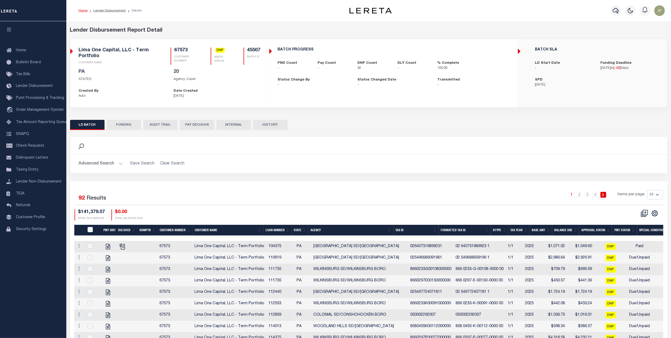
click at [105, 165] on button "Advanced Search" at bounding box center [101, 163] width 44 height 10
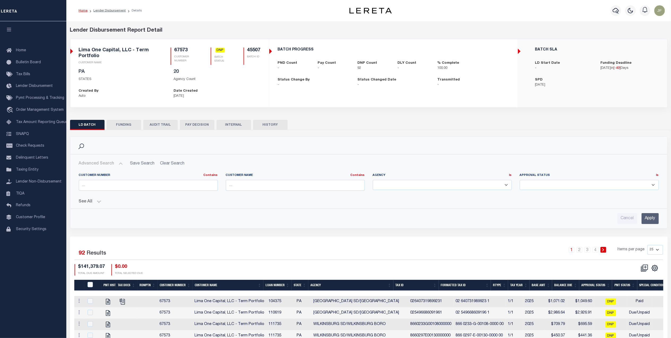
click at [93, 201] on button "See All" at bounding box center [369, 201] width 580 height 5
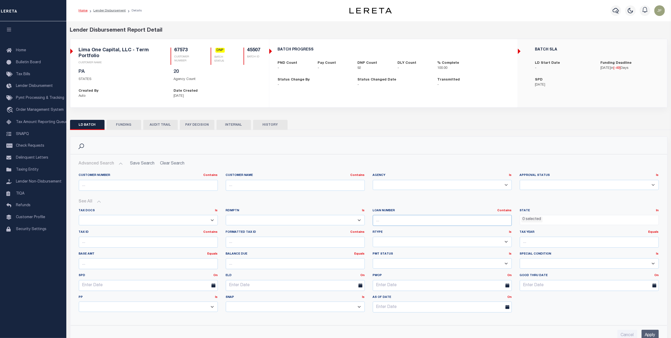
click at [385, 221] on input "text" at bounding box center [442, 220] width 139 height 11
type input "112440"
click at [651, 333] on input "Apply" at bounding box center [650, 334] width 17 height 11
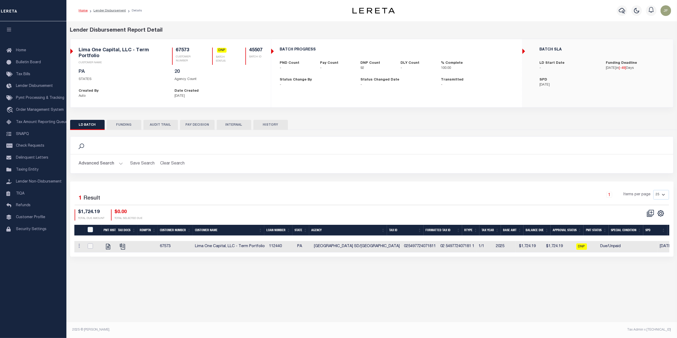
click at [91, 248] on input "checkbox" at bounding box center [90, 245] width 5 height 5
checkbox input "true"
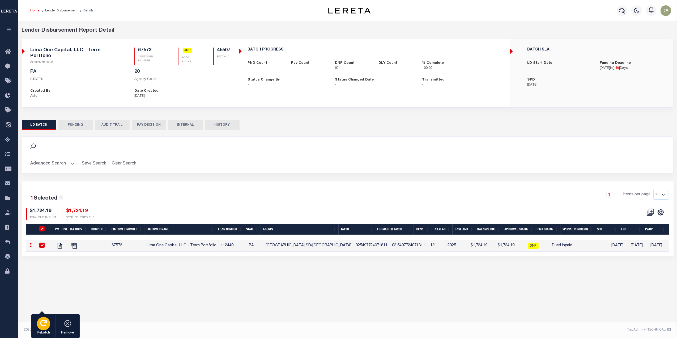
click at [41, 324] on icon "button" at bounding box center [43, 322] width 7 height 7
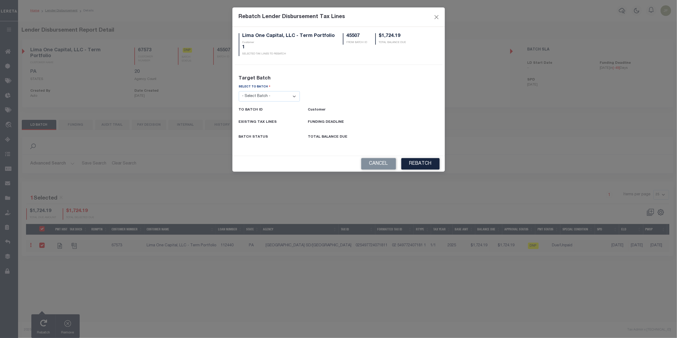
click at [296, 101] on select "- Select Batch - 45186 45191 45195 45200 45202 45203 45206 45214 45215 45216 45…" at bounding box center [269, 96] width 61 height 10
click at [371, 161] on button "Cancel" at bounding box center [378, 163] width 35 height 11
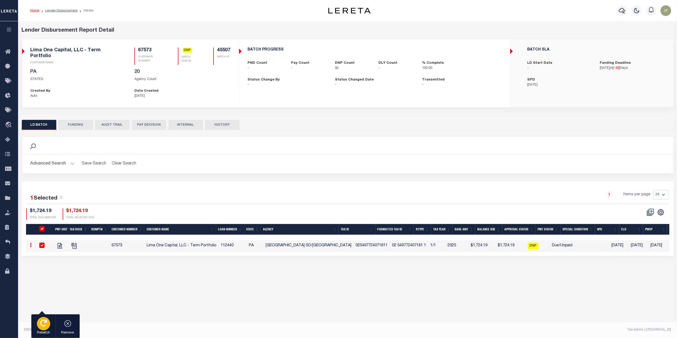
click at [40, 326] on icon "button" at bounding box center [43, 322] width 7 height 7
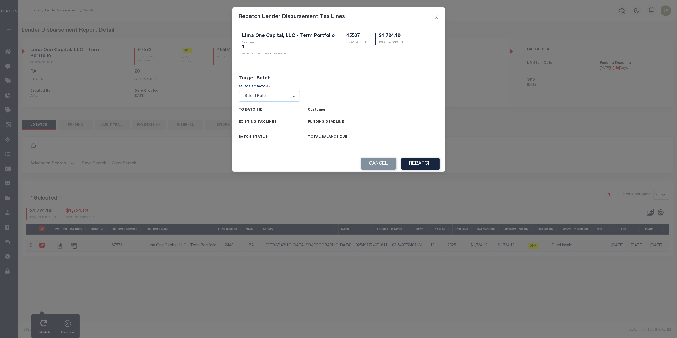
drag, startPoint x: 292, startPoint y: 93, endPoint x: 290, endPoint y: 97, distance: 4.0
click at [291, 94] on select "- Select Batch - 45186 45191 45195 45200 45202 45203 45206 45214 45215 45216 45…" at bounding box center [269, 96] width 61 height 10
click at [377, 165] on button "Cancel" at bounding box center [378, 163] width 35 height 11
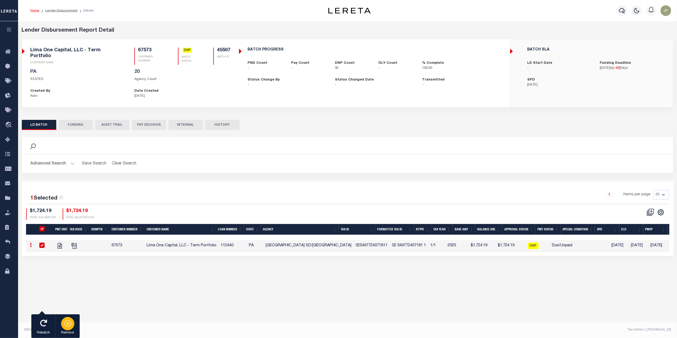
click at [63, 322] on div "button" at bounding box center [67, 323] width 13 height 13
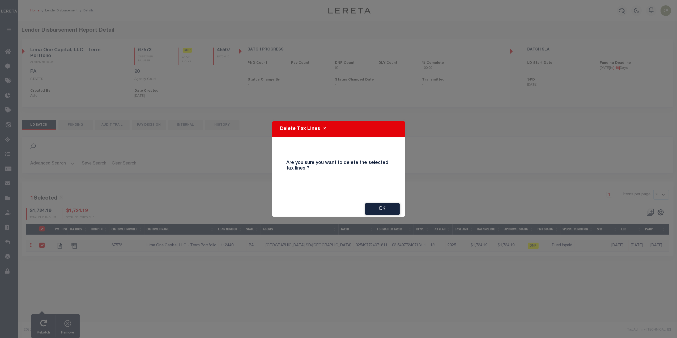
click at [381, 201] on div "OK" at bounding box center [338, 209] width 133 height 16
click at [382, 208] on button "OK" at bounding box center [382, 208] width 35 height 11
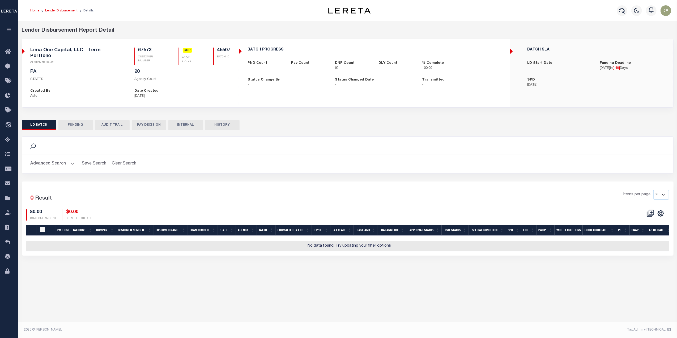
click at [61, 11] on link "Lender Disbursement" at bounding box center [61, 10] width 32 height 3
checkbox input "true"
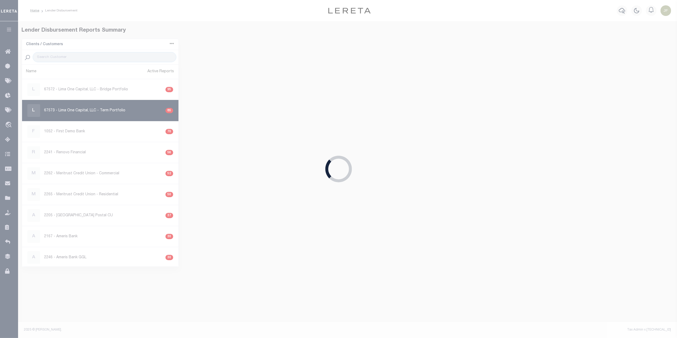
select select
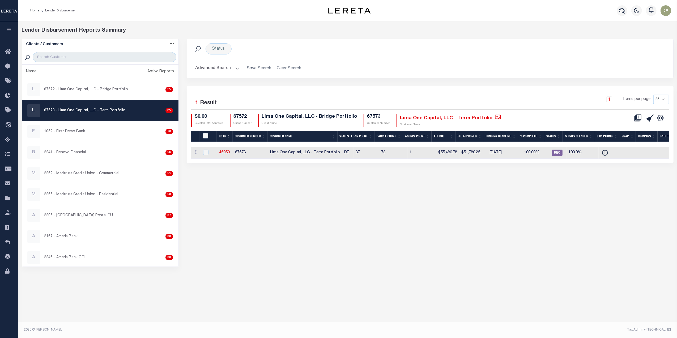
click at [233, 68] on button "Advanced Search" at bounding box center [217, 68] width 44 height 10
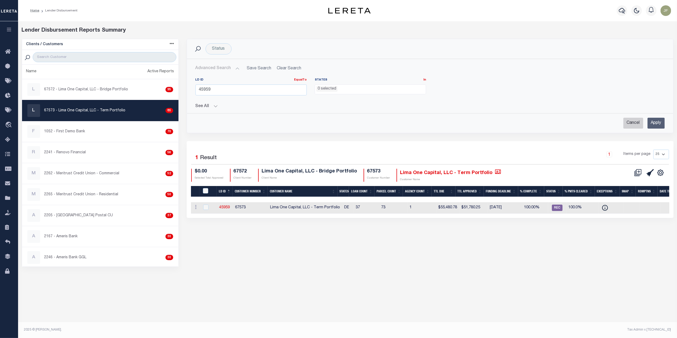
click at [626, 123] on input "Cancel" at bounding box center [633, 123] width 20 height 11
checkbox input "true"
select select
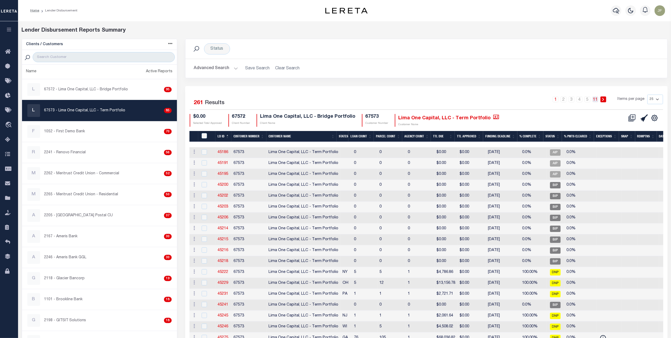
click at [595, 99] on link "11" at bounding box center [596, 99] width 6 height 6
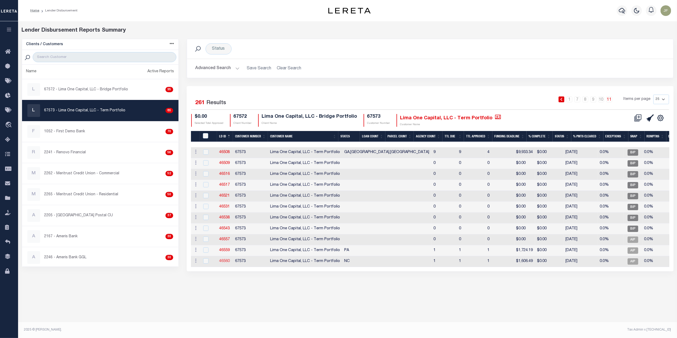
click at [226, 263] on link "46560" at bounding box center [224, 261] width 11 height 4
checkbox input "true"
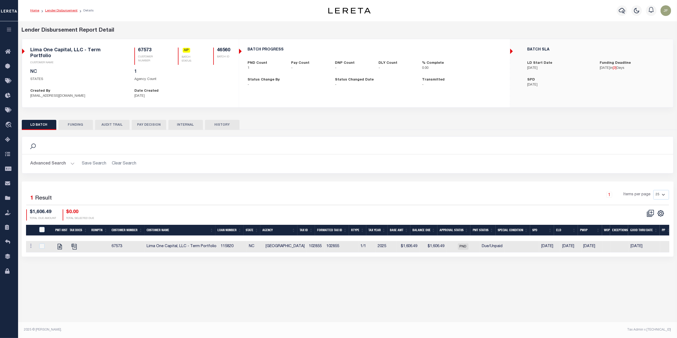
click at [68, 10] on link "Lender Disbursement" at bounding box center [61, 10] width 32 height 3
checkbox input "true"
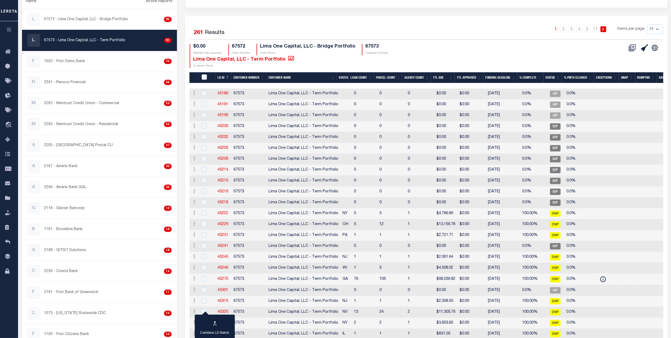
scroll to position [71, 0]
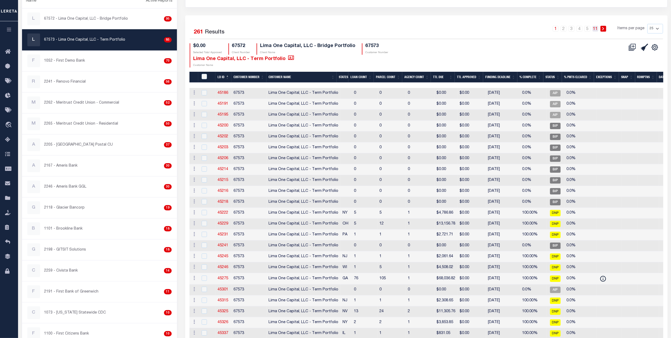
click at [595, 29] on link "11" at bounding box center [596, 29] width 6 height 6
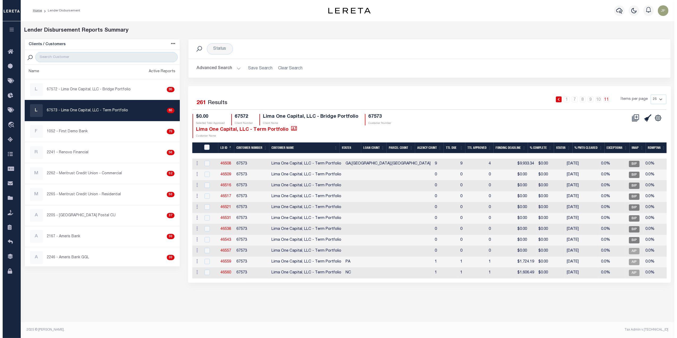
scroll to position [0, 0]
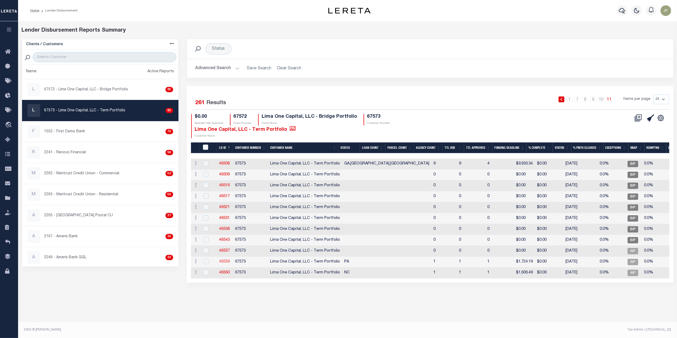
click at [221, 263] on link "46559" at bounding box center [224, 262] width 11 height 4
checkbox input "true"
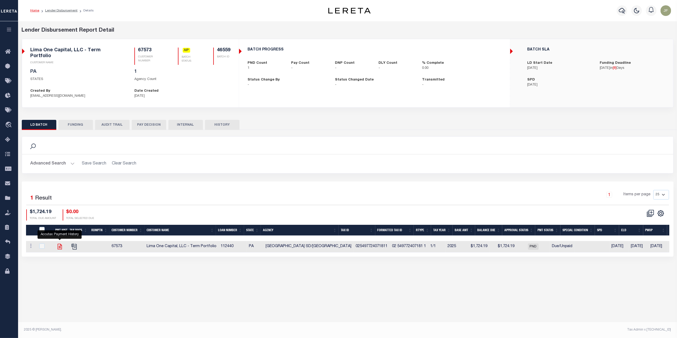
click at [61, 245] on icon "" at bounding box center [59, 246] width 7 height 7
checkbox input "true"
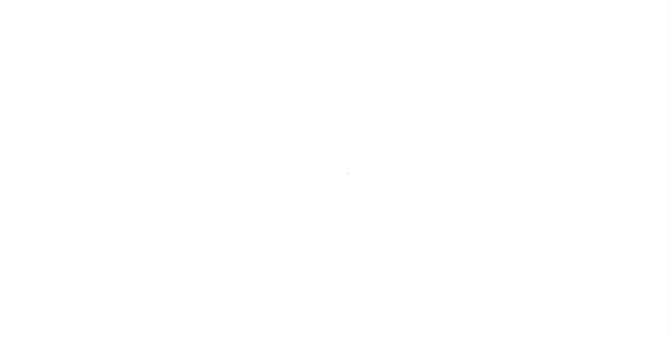
select select "DUE"
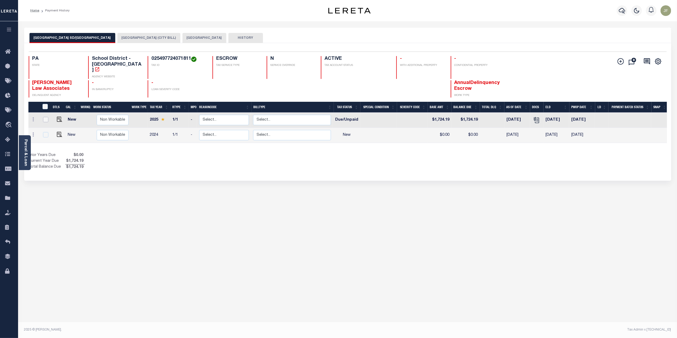
click at [43, 117] on input "checkbox" at bounding box center [45, 119] width 5 height 5
checkbox input "true"
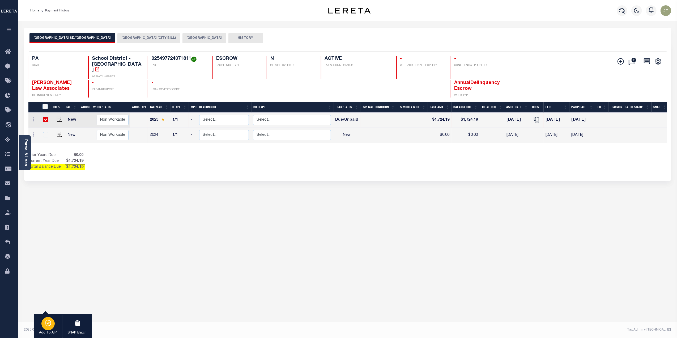
click at [44, 322] on div "button" at bounding box center [47, 323] width 13 height 13
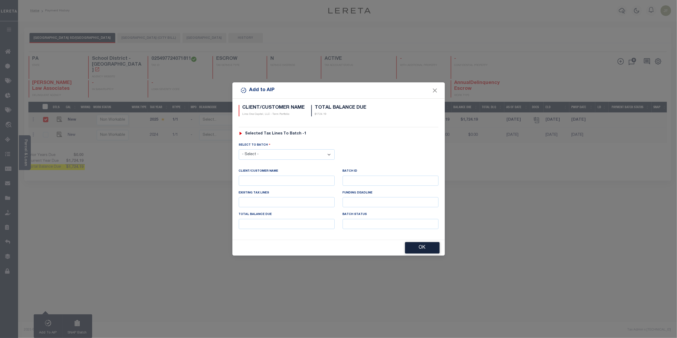
click at [269, 153] on select "- Select - 45186 45191 45195 45200 45202 45203 45206 45214 45215 45216 45218 45…" at bounding box center [287, 154] width 96 height 10
select select "46559"
click at [239, 149] on select "- Select - 45186 45191 45195 45200 45202 45203 45206 45214 45215 45216 45218 45…" at bounding box center [287, 154] width 96 height 10
click at [426, 248] on button "OK" at bounding box center [422, 247] width 35 height 11
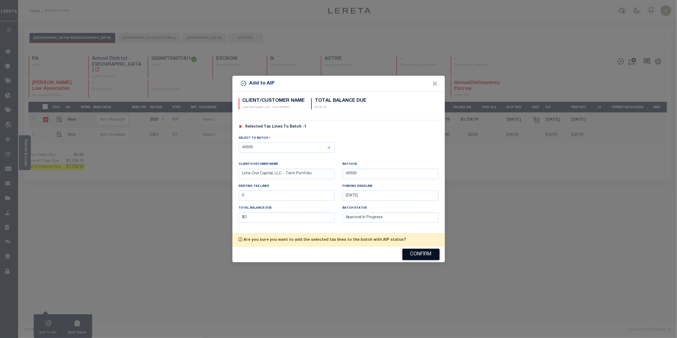
click at [417, 260] on button "Confirm" at bounding box center [420, 253] width 37 height 11
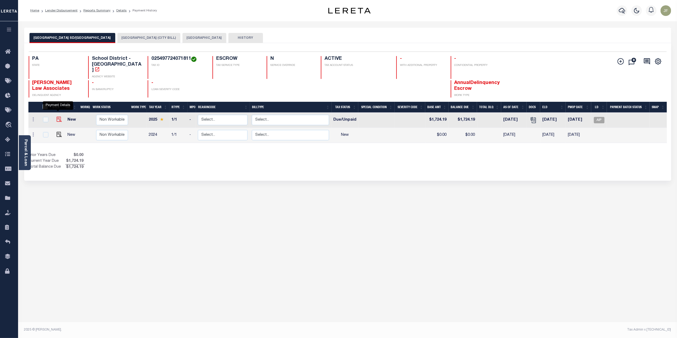
click at [58, 117] on img "" at bounding box center [59, 119] width 5 height 5
checkbox input "true"
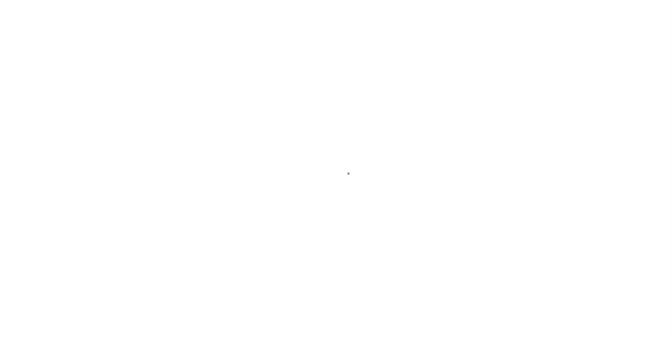
select select "DUE"
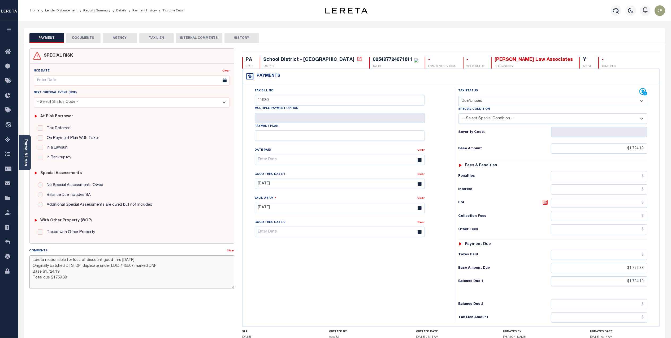
click at [91, 264] on textarea "Lereta responsible for loss of discount good thru [DATE] Originally batched DTS…" at bounding box center [131, 271] width 205 height 33
click at [101, 260] on textarea "Lereta responsible for loss of discount good thru [DATE] Originally batched DTS…" at bounding box center [131, 271] width 205 height 33
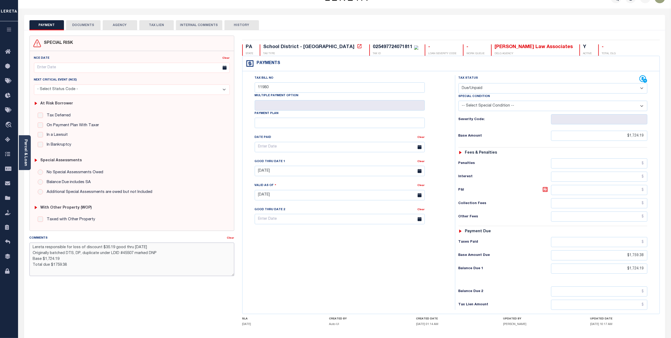
scroll to position [35, 0]
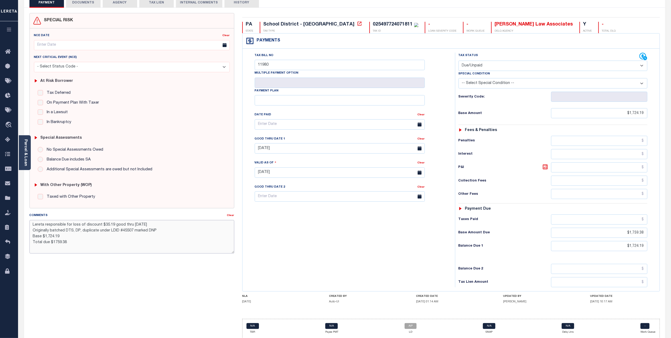
drag, startPoint x: 32, startPoint y: 225, endPoint x: 90, endPoint y: 245, distance: 61.5
click at [90, 245] on textarea "Lereta responsible for loss of discount $35.19 good thru [DATE] Originally batc…" at bounding box center [131, 236] width 205 height 33
type textarea "Lereta responsible for loss of discount $35.19 good thru [DATE] Originally batc…"
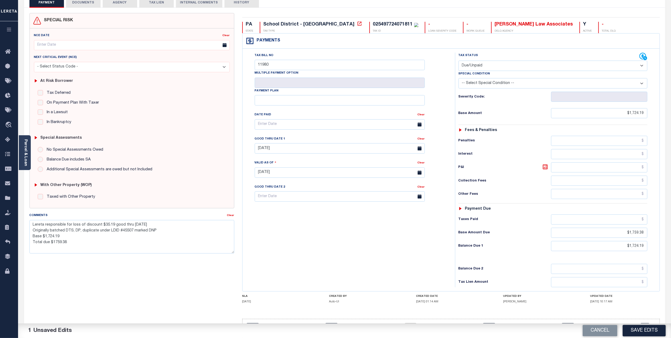
click at [198, 283] on div "SPECIAL RISK NCE Date Clear - Select Status Code -" at bounding box center [131, 177] width 213 height 329
click at [632, 329] on button "Save Edits" at bounding box center [644, 330] width 43 height 11
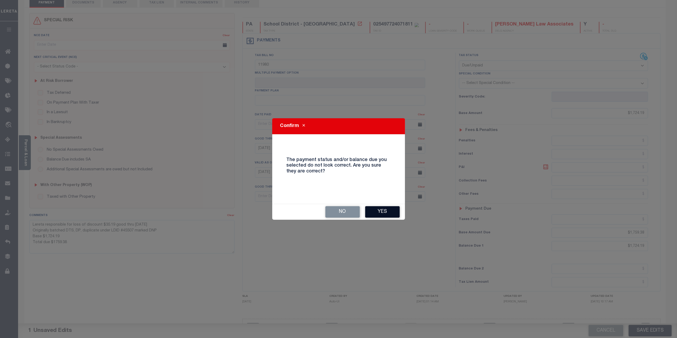
click at [387, 211] on button "Yes" at bounding box center [382, 211] width 35 height 11
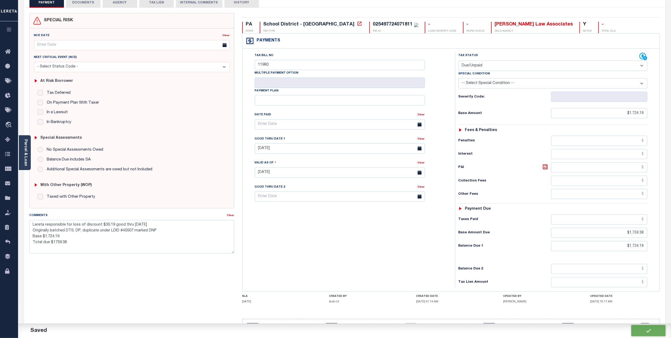
checkbox input "false"
type textarea "Lereta responsible for loss of discount $35.19 good thru [DATE] Originally batc…"
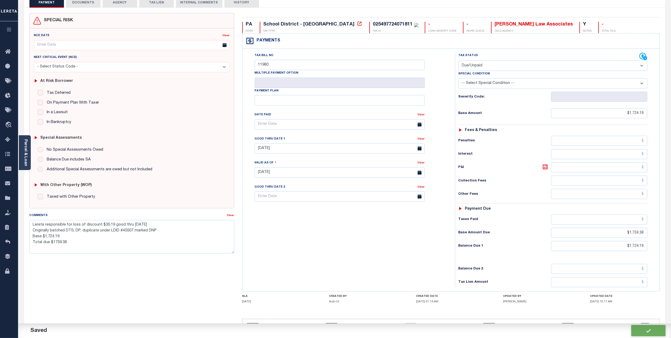
type input "$1,724.19"
type input "$1,759.38"
type input "$1,724.19"
